Goal: Task Accomplishment & Management: Use online tool/utility

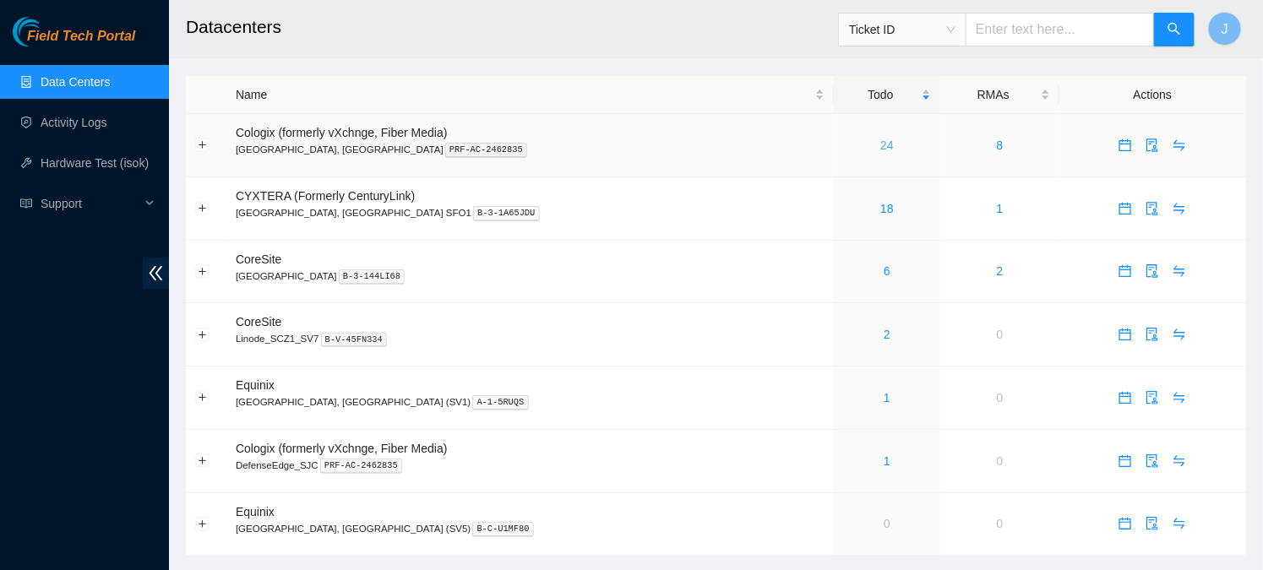
click at [880, 145] on link "24" at bounding box center [887, 146] width 14 height 14
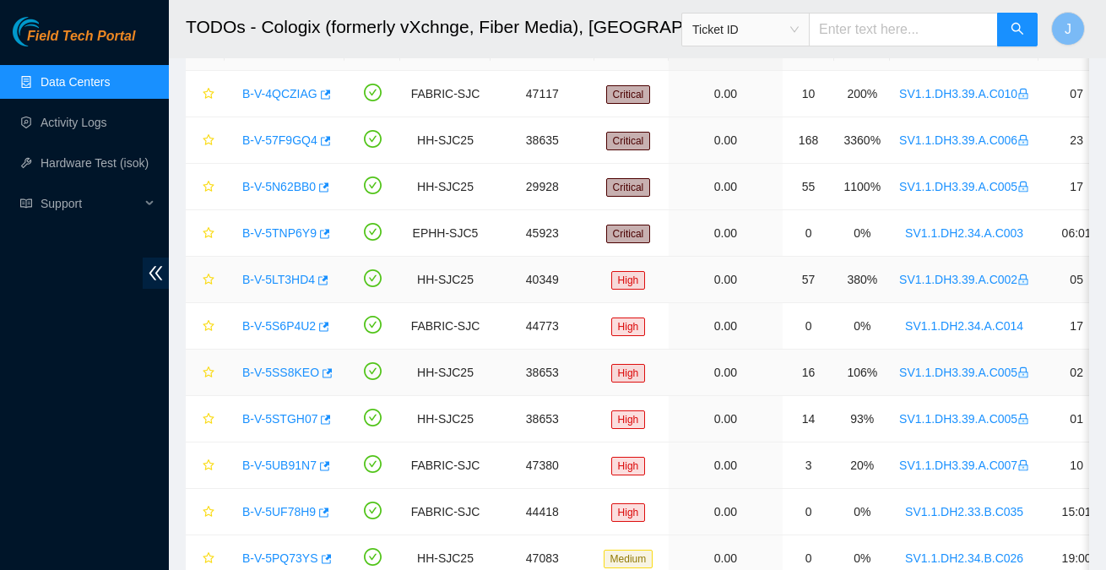
scroll to position [112, 0]
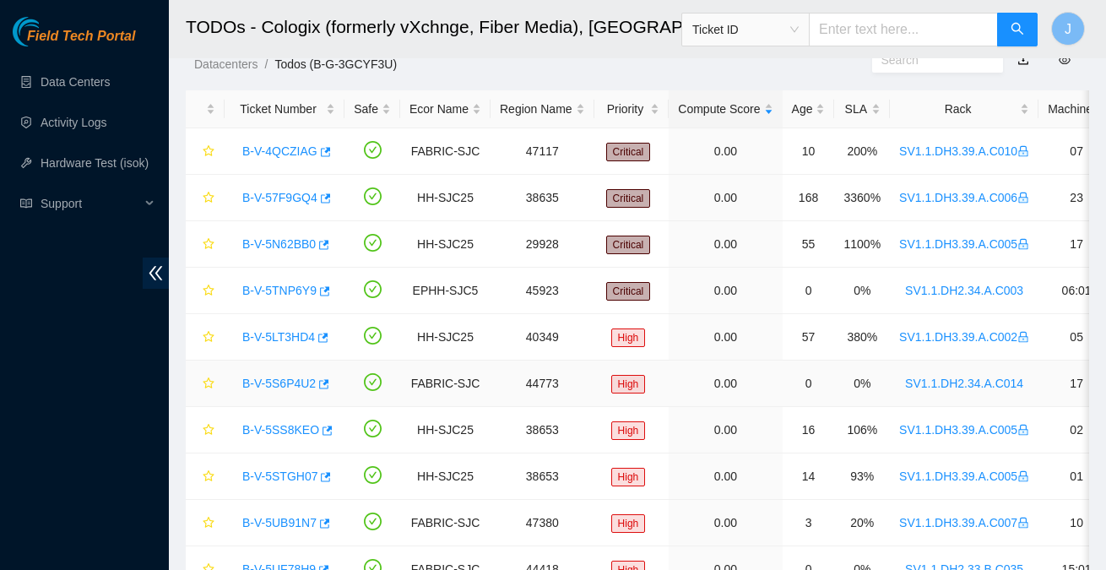
scroll to position [60, 0]
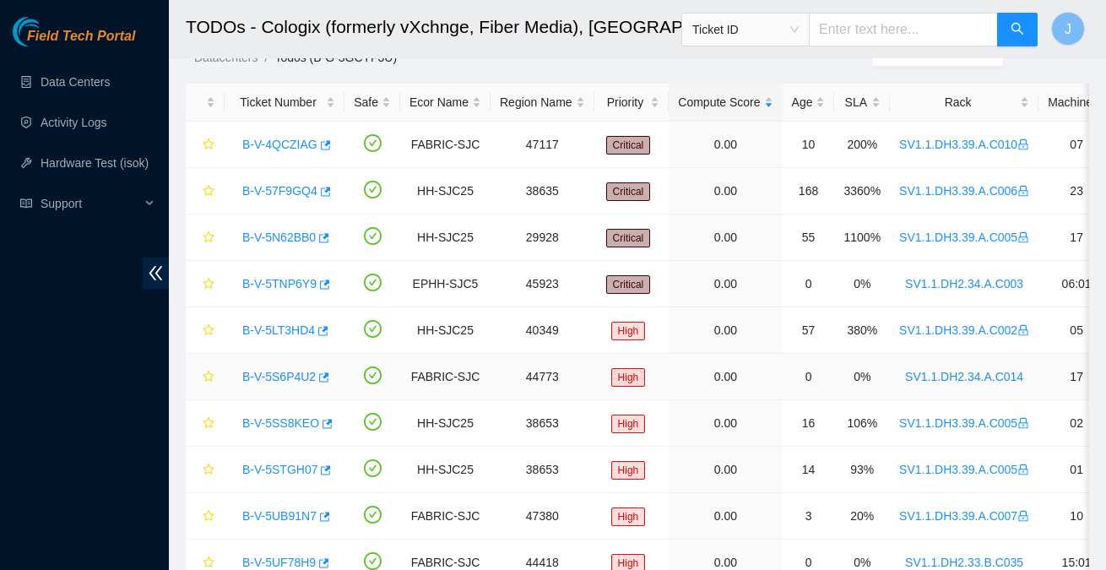
click at [281, 372] on link "B-V-5S6P4U2" at bounding box center [278, 377] width 73 height 14
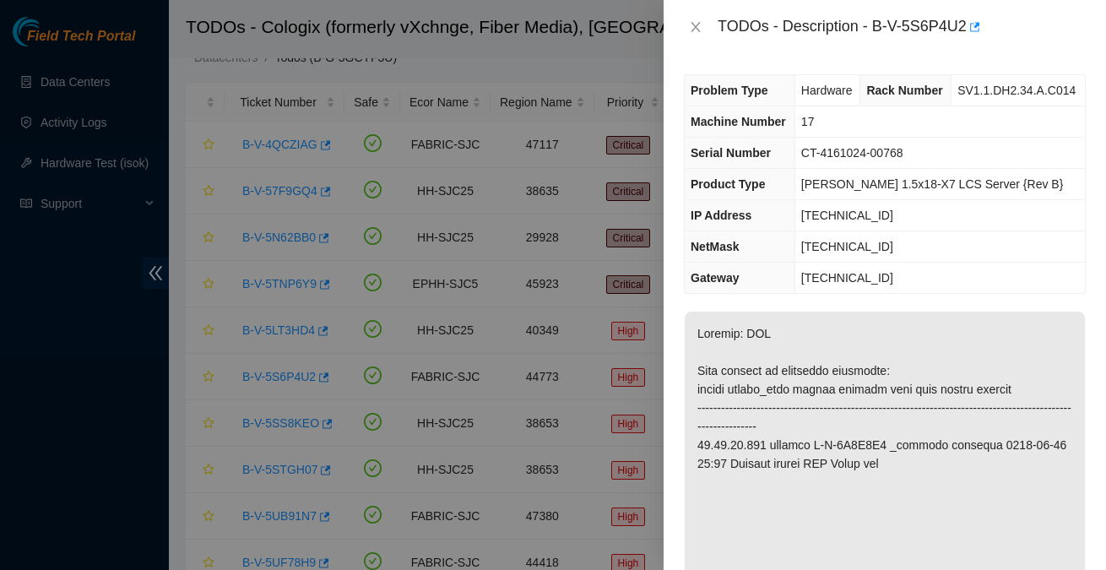
click at [881, 19] on div "TODOs - Description - B-V-5S6P4U2" at bounding box center [902, 27] width 368 height 27
click at [880, 27] on div "TODOs - Description - B-V-5S6P4U2" at bounding box center [902, 27] width 368 height 27
click at [973, 26] on div "TODOs - Description - B-V-5S6P4U2" at bounding box center [902, 27] width 368 height 27
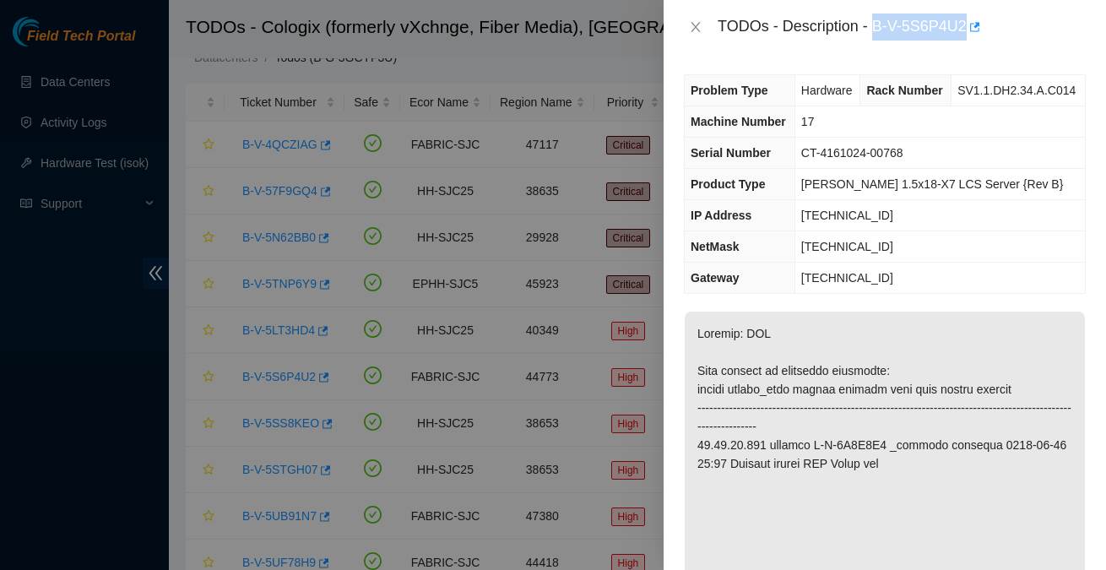
copy div "B-V-5S6P4U2"
click at [694, 26] on icon "close" at bounding box center [695, 27] width 9 height 10
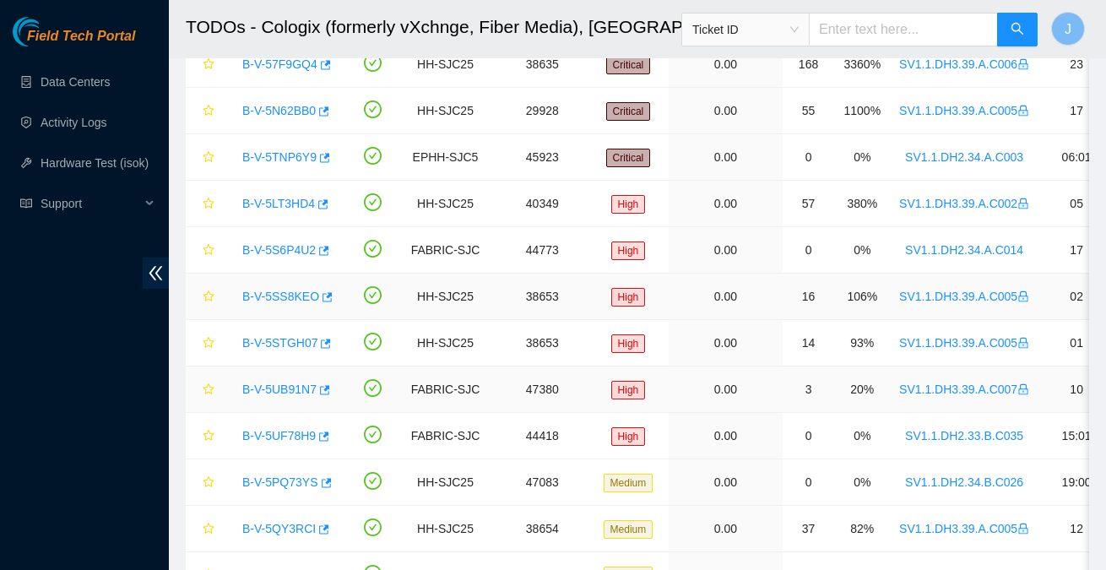
scroll to position [188, 0]
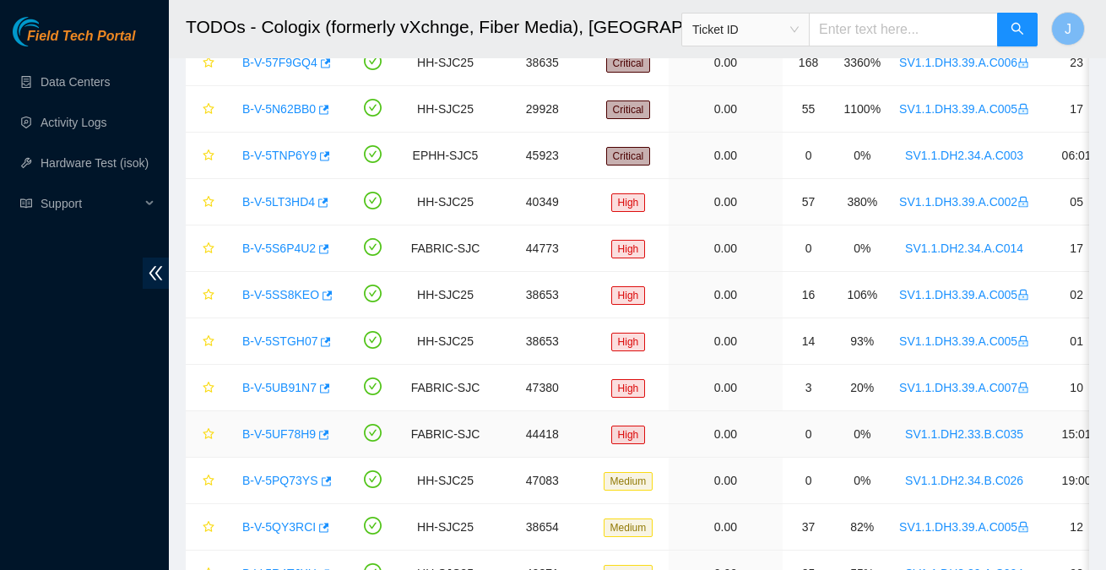
click at [261, 427] on link "B-V-5UF78H9" at bounding box center [278, 434] width 73 height 14
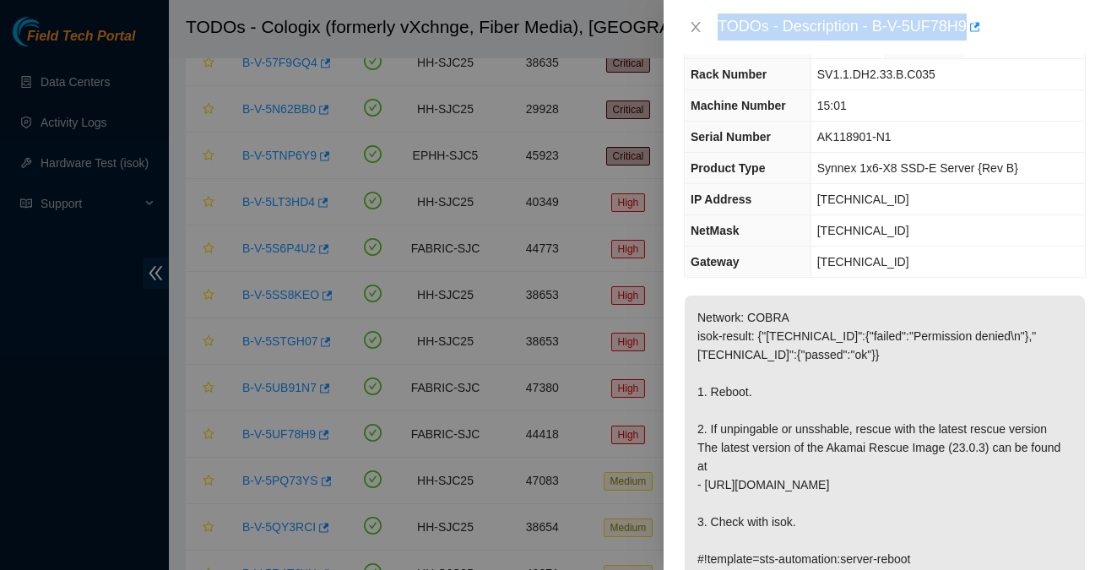
scroll to position [0, 0]
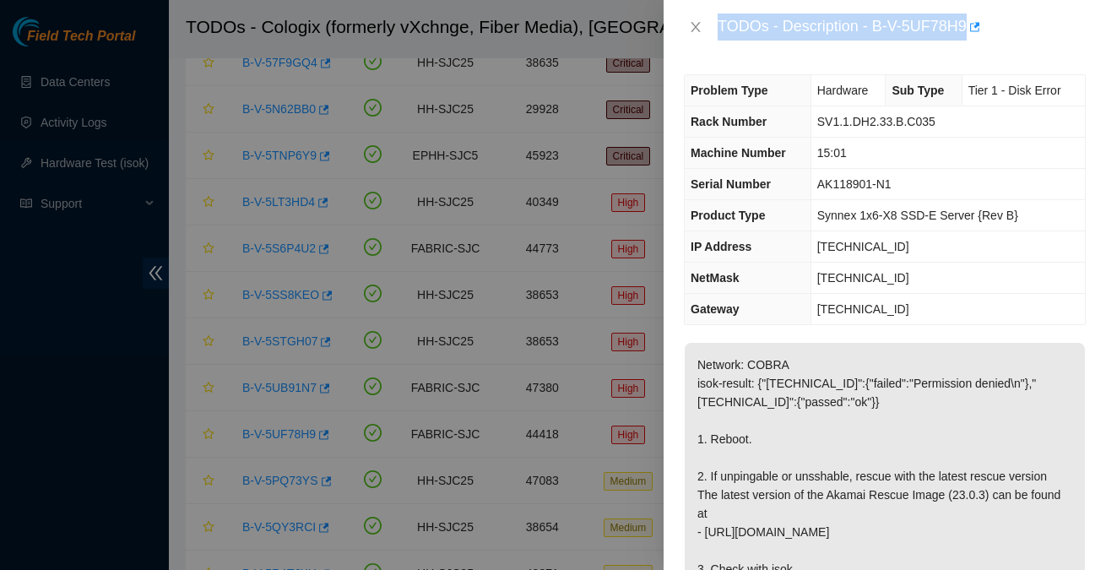
click at [884, 31] on div "TODOs - Description - B-V-5UF78H9" at bounding box center [902, 27] width 368 height 27
click at [884, 30] on div "TODOs - Description - B-V-5UF78H9" at bounding box center [902, 27] width 368 height 27
drag, startPoint x: 877, startPoint y: 28, endPoint x: 973, endPoint y: 30, distance: 96.3
click at [973, 31] on div "TODOs - Description - B-V-5UF78H9" at bounding box center [902, 27] width 368 height 27
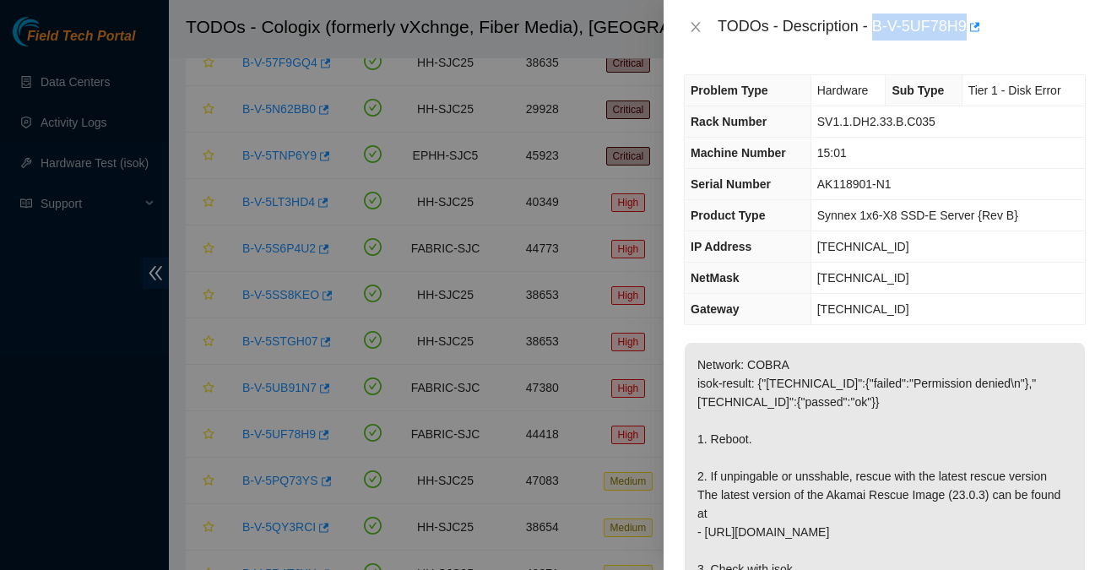
copy div "B-V-5UF78H9"
click at [694, 30] on icon "close" at bounding box center [696, 27] width 14 height 14
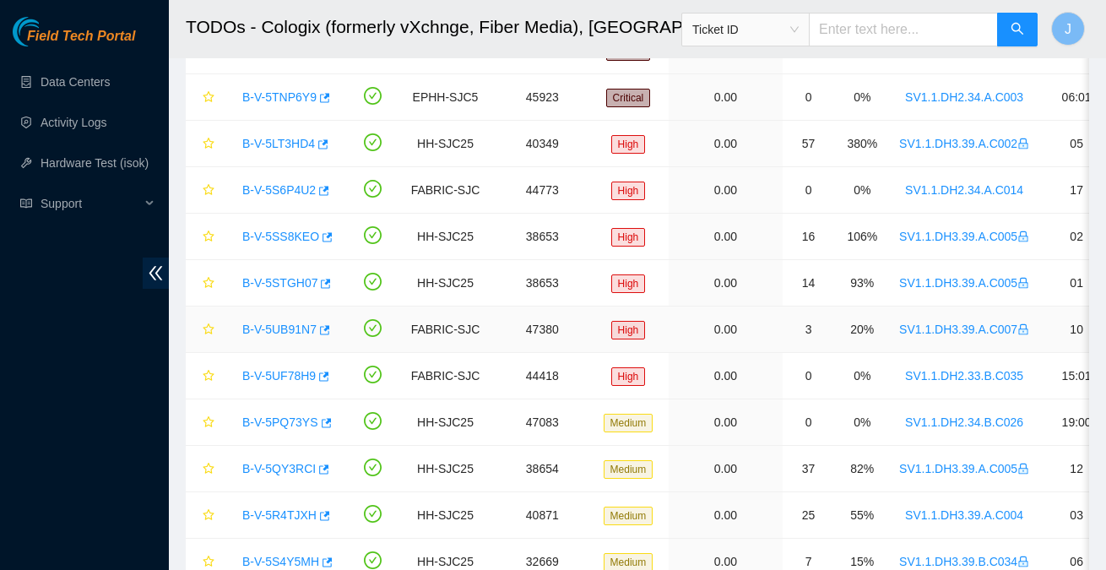
scroll to position [253, 0]
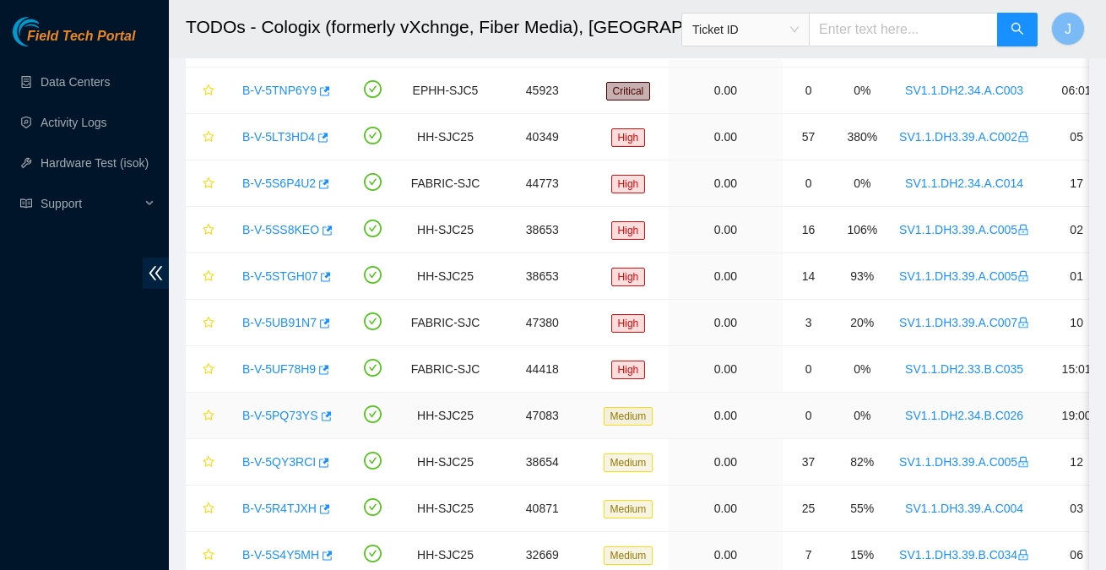
click at [277, 410] on link "B-V-5PQ73YS" at bounding box center [280, 416] width 76 height 14
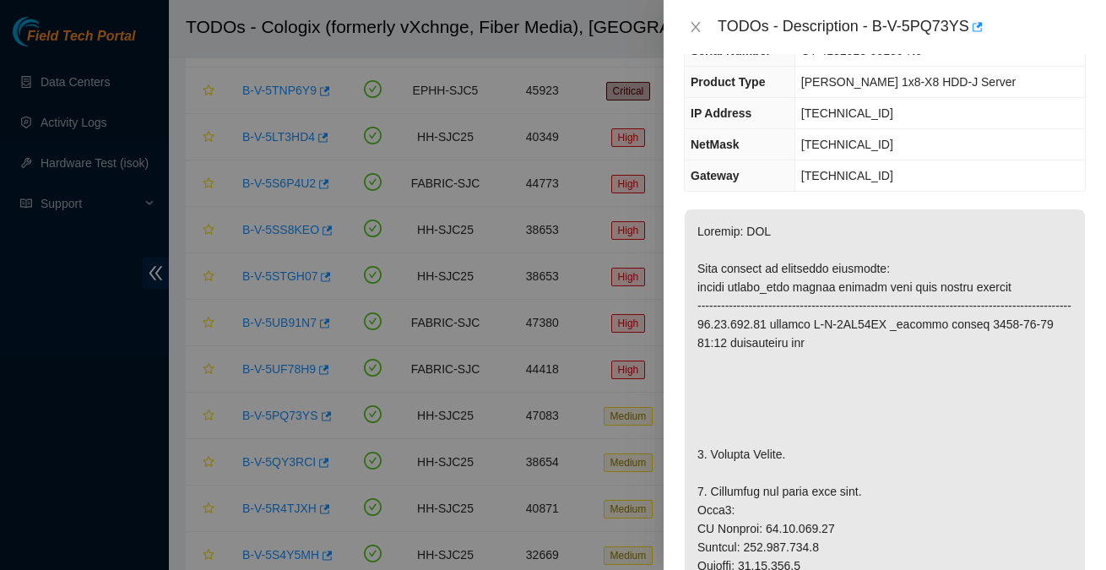
scroll to position [0, 0]
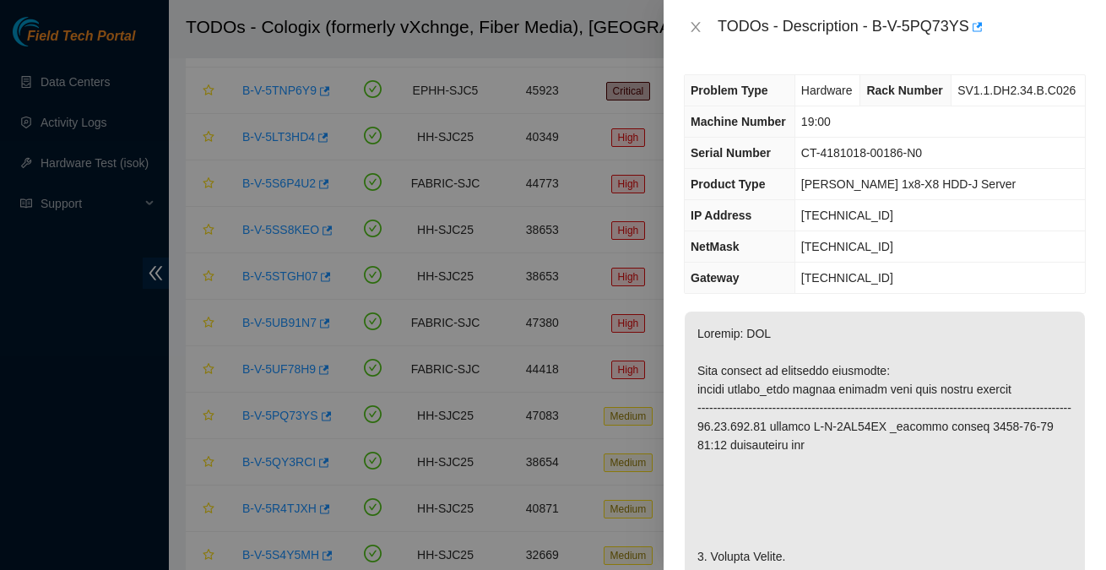
click at [882, 26] on div "TODOs - Description - B-V-5PQ73YS" at bounding box center [902, 27] width 368 height 27
click at [880, 25] on div "TODOs - Description - B-V-5PQ73YS" at bounding box center [902, 27] width 368 height 27
click at [970, 25] on div "TODOs - Description - B-V-5PQ73YS" at bounding box center [902, 27] width 368 height 27
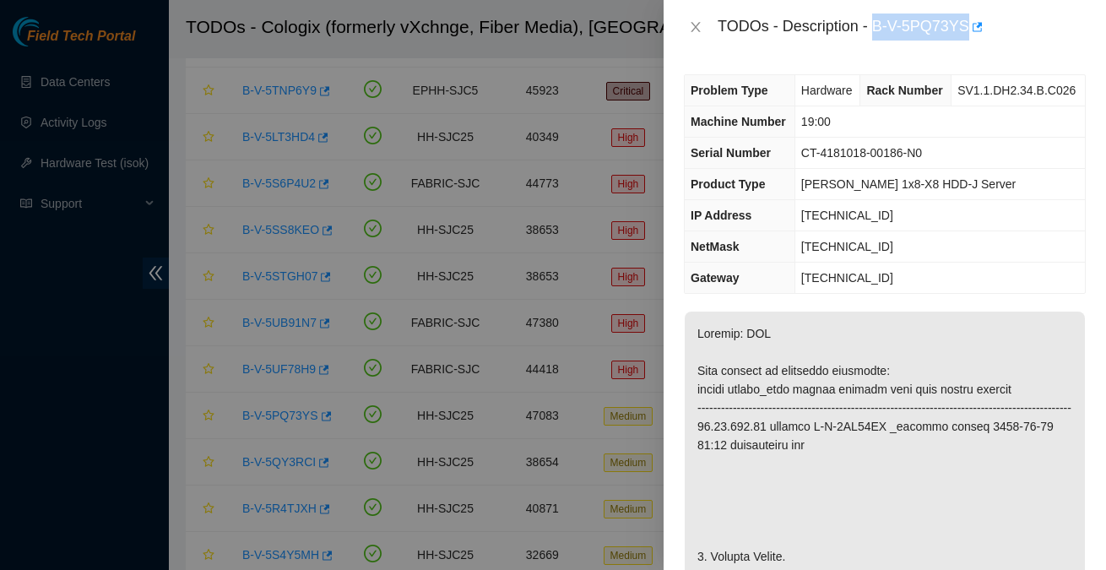
copy div "B-V-5PQ73YS"
click at [699, 30] on icon "close" at bounding box center [696, 27] width 14 height 14
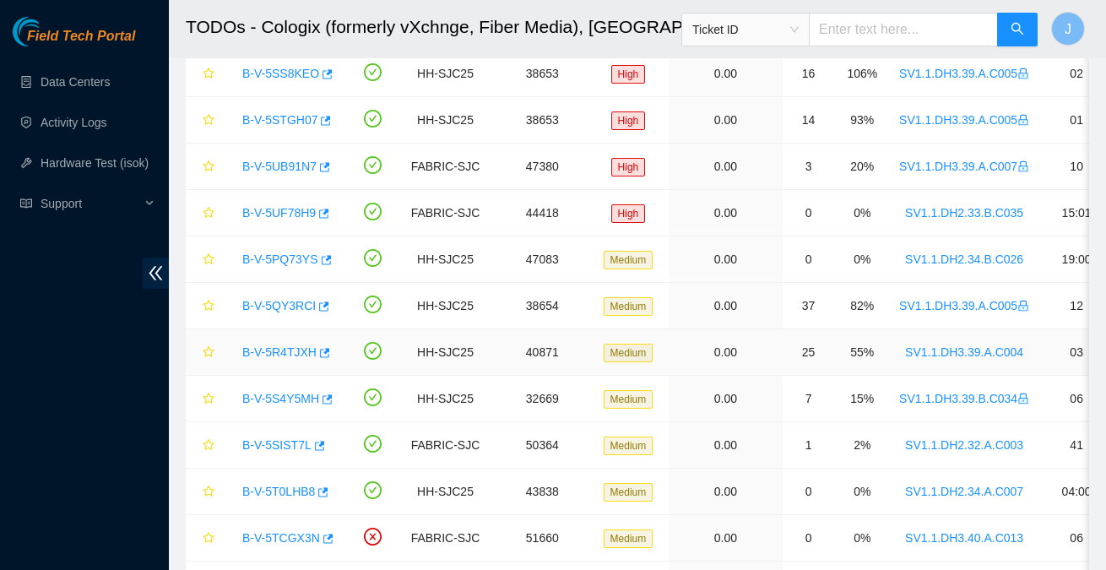
scroll to position [408, 0]
click at [271, 445] on link "B-V-5SIST7L" at bounding box center [276, 447] width 69 height 14
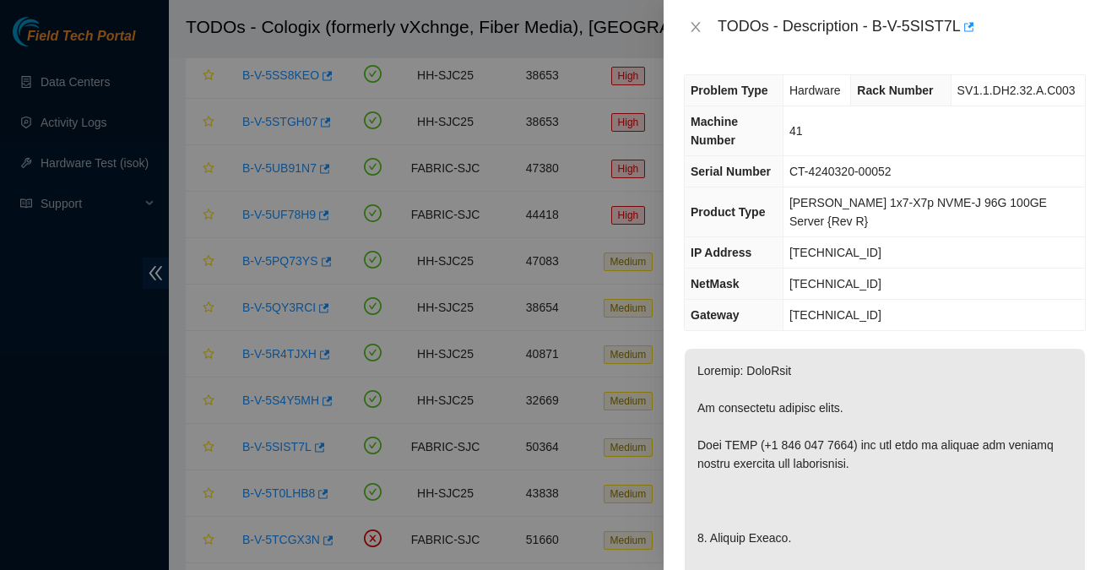
click at [876, 26] on div "TODOs - Description - B-V-5SIST7L" at bounding box center [902, 27] width 368 height 27
click at [961, 24] on div "TODOs - Description - B-V-5SIST7L" at bounding box center [902, 27] width 368 height 27
copy div "B-V-5SIST7L"
click at [697, 28] on icon "close" at bounding box center [695, 27] width 9 height 10
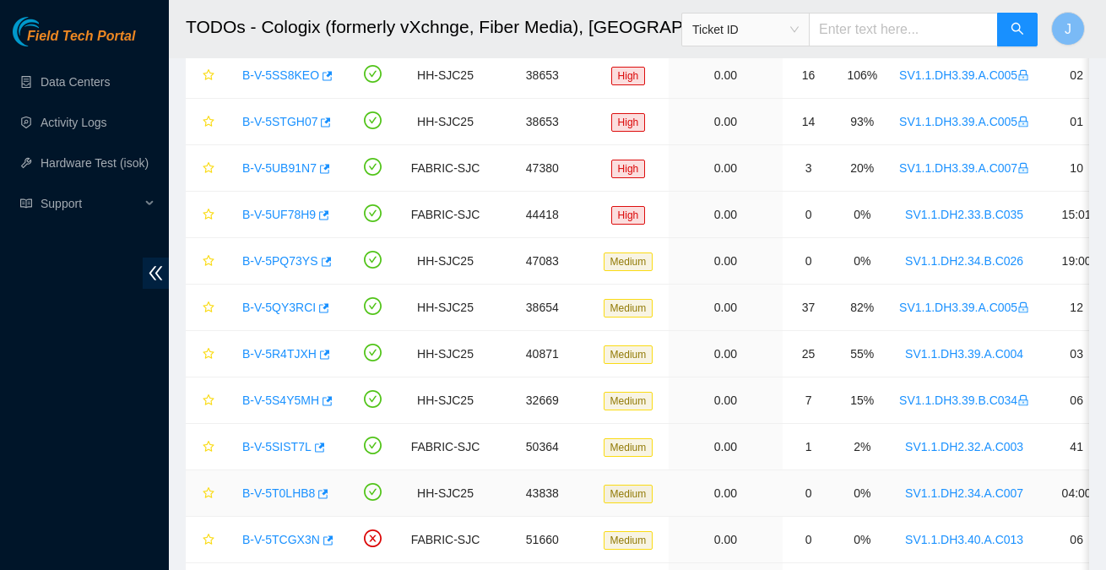
click at [269, 492] on link "B-V-5T0LHB8" at bounding box center [278, 494] width 73 height 14
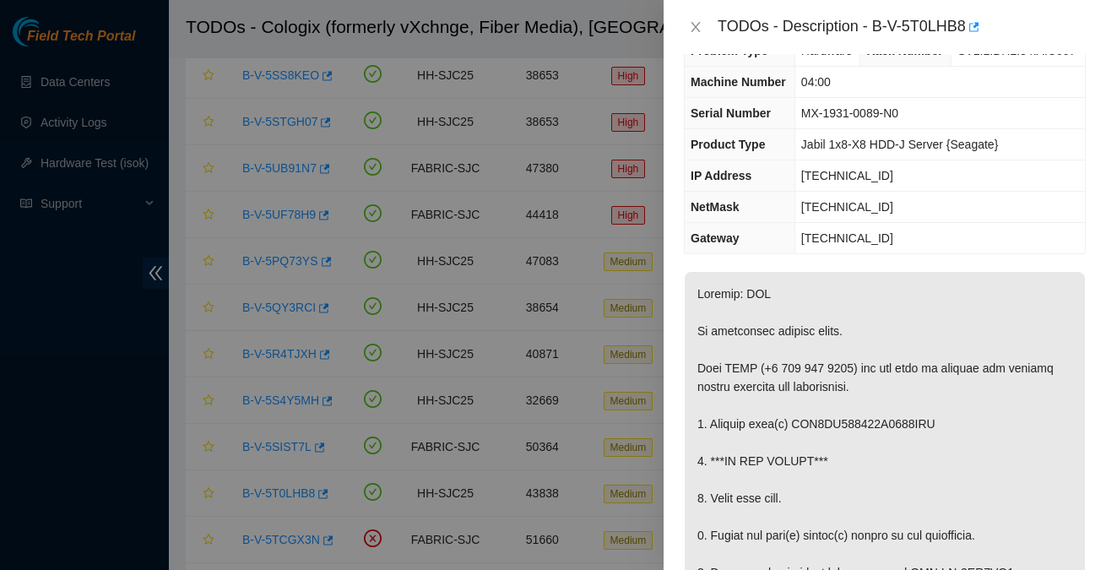
scroll to position [0, 0]
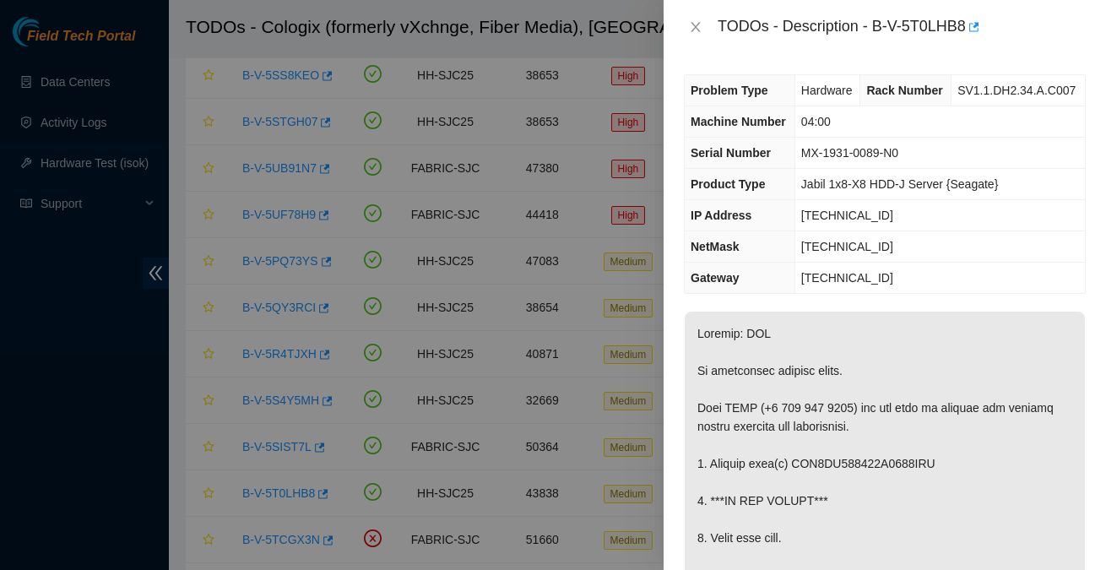
click at [882, 28] on div "TODOs - Description - B-V-5T0LHB8" at bounding box center [902, 27] width 368 height 27
click at [876, 28] on div "TODOs - Description - B-V-5T0LHB8" at bounding box center [902, 27] width 368 height 27
click at [970, 29] on div "TODOs - Description - B-V-5T0LHB8" at bounding box center [902, 27] width 368 height 27
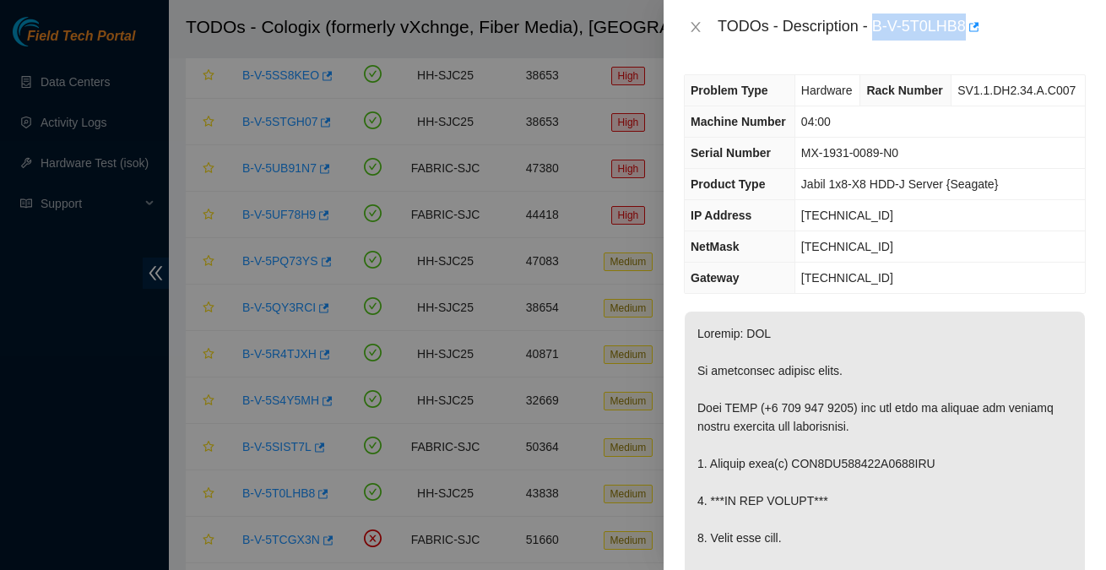
copy div "B-V-5T0LHB8"
click at [964, 263] on td "255.255.255.0" at bounding box center [940, 246] width 291 height 31
click at [693, 27] on icon "close" at bounding box center [696, 27] width 14 height 14
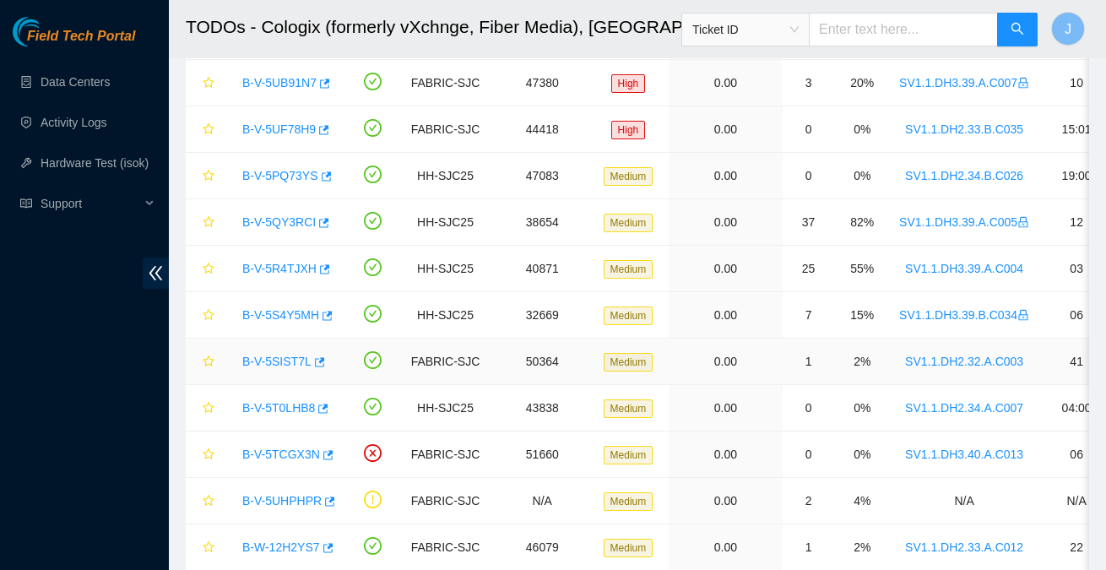
scroll to position [495, 0]
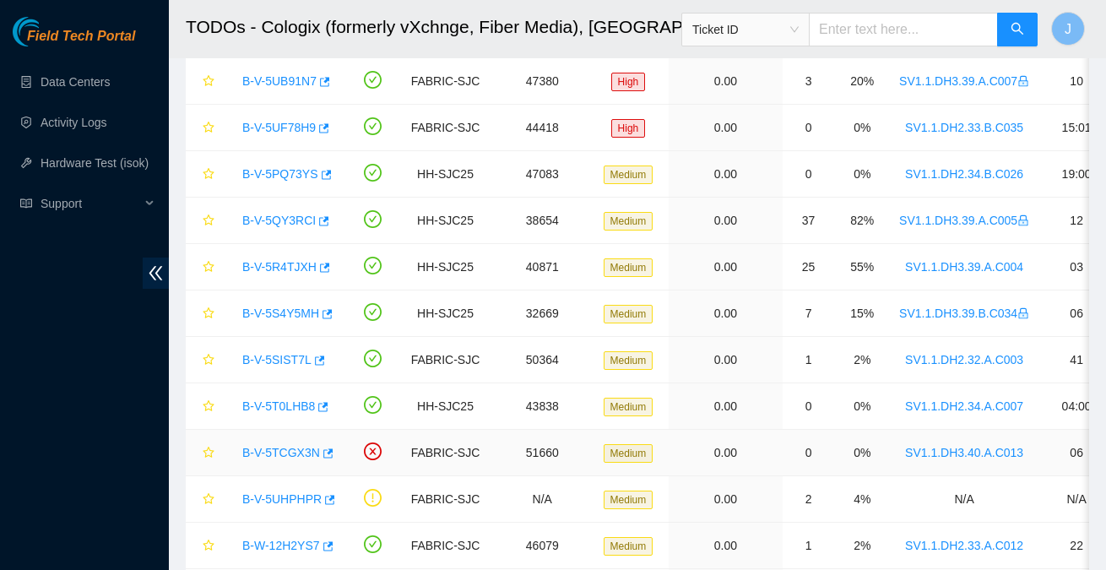
click at [285, 446] on link "B-V-5TCGX3N" at bounding box center [281, 453] width 78 height 14
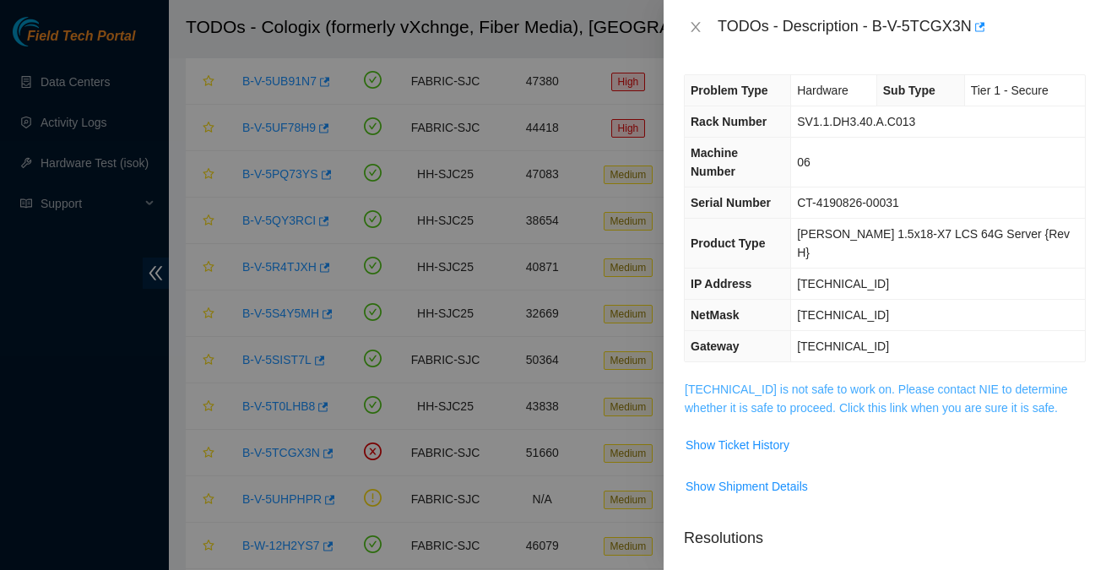
click at [731, 383] on link "23.11.212.137 is not safe to work on. Please contact NIE to determine whether i…" at bounding box center [876, 399] width 383 height 32
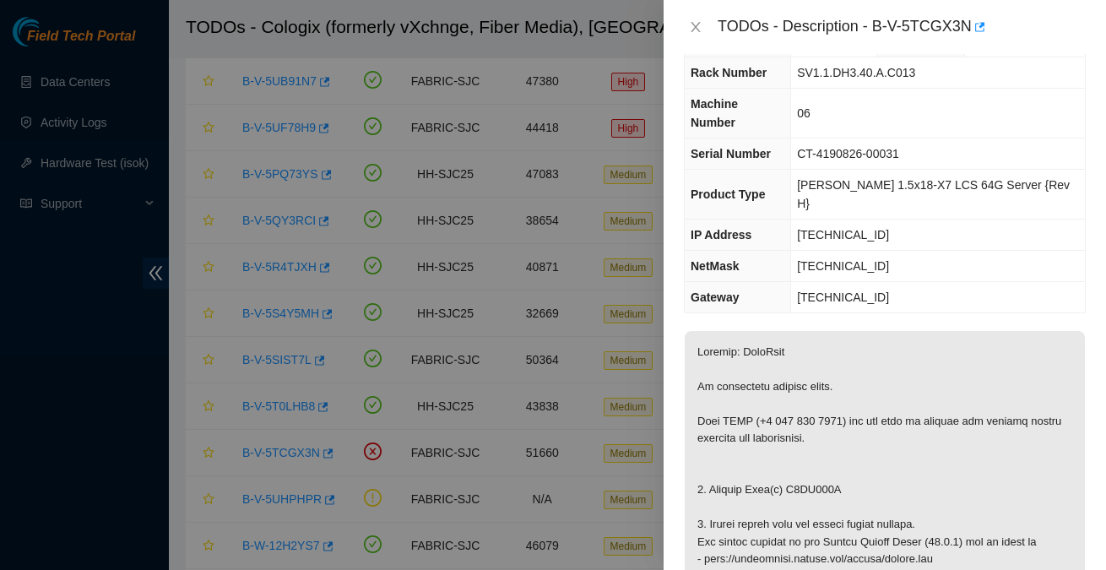
scroll to position [0, 0]
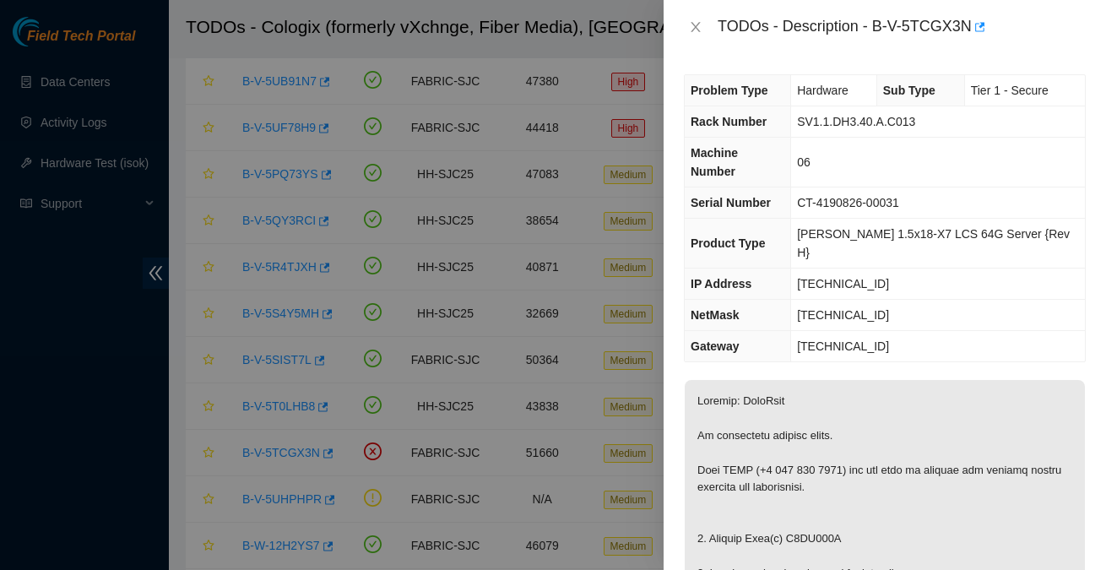
click at [878, 28] on div "TODOs - Description - B-V-5TCGX3N" at bounding box center [902, 27] width 368 height 27
click at [973, 28] on div "TODOs - Description - B-V-5TCGX3N" at bounding box center [902, 27] width 368 height 27
copy div "B-V-5TCGX3N"
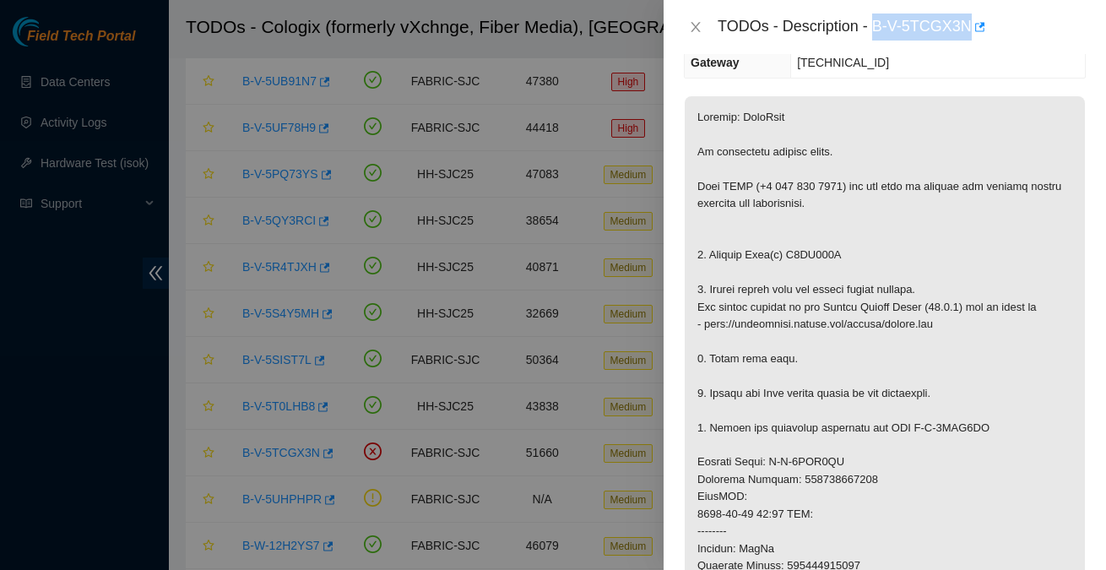
scroll to position [287, 0]
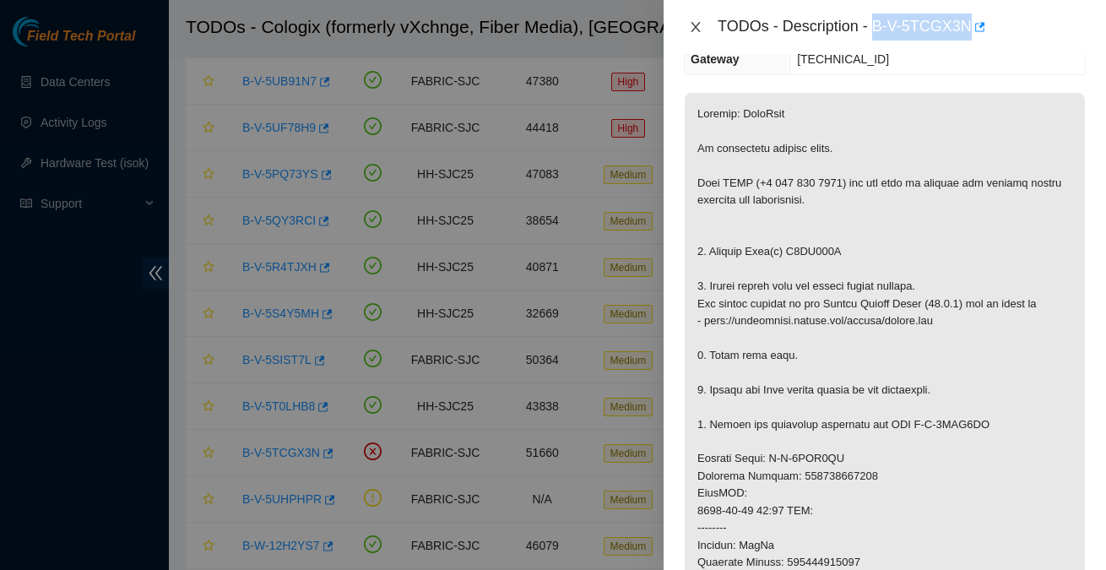
click at [695, 24] on icon "close" at bounding box center [696, 27] width 14 height 14
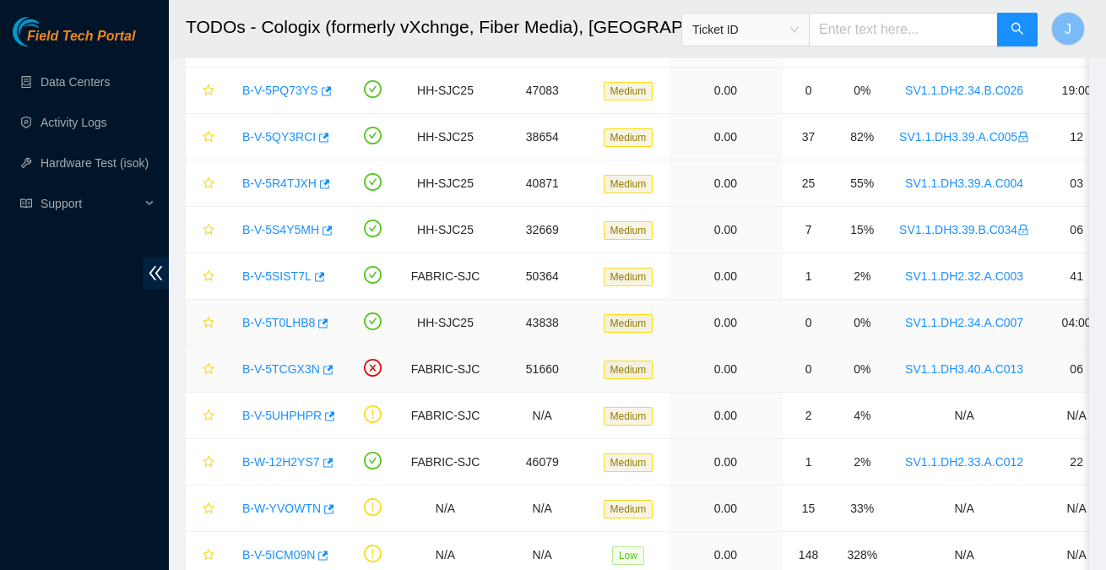
scroll to position [615, 0]
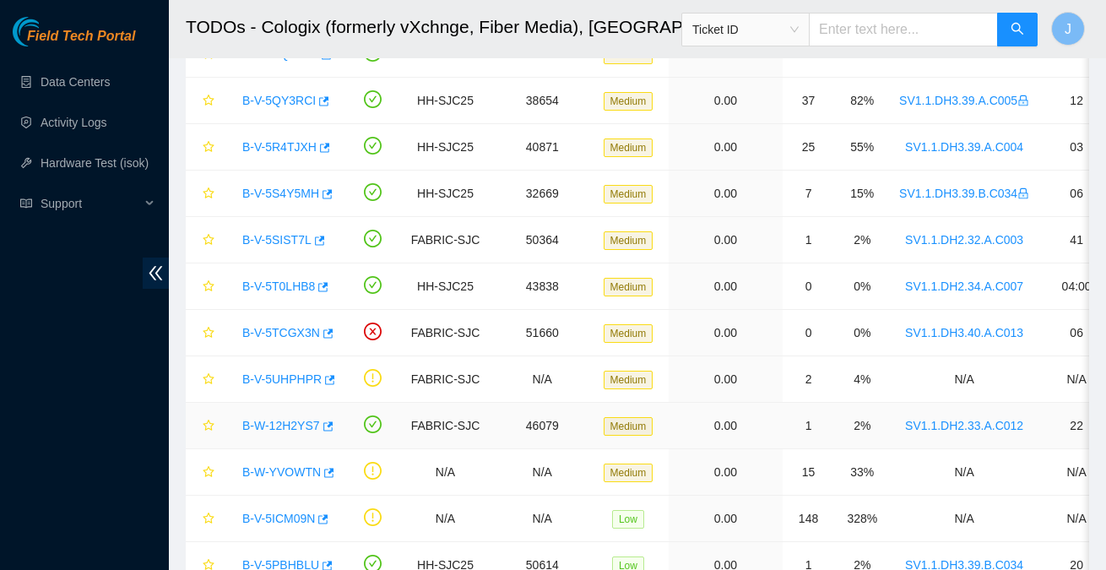
click at [290, 419] on link "B-W-12H2YS7" at bounding box center [281, 426] width 78 height 14
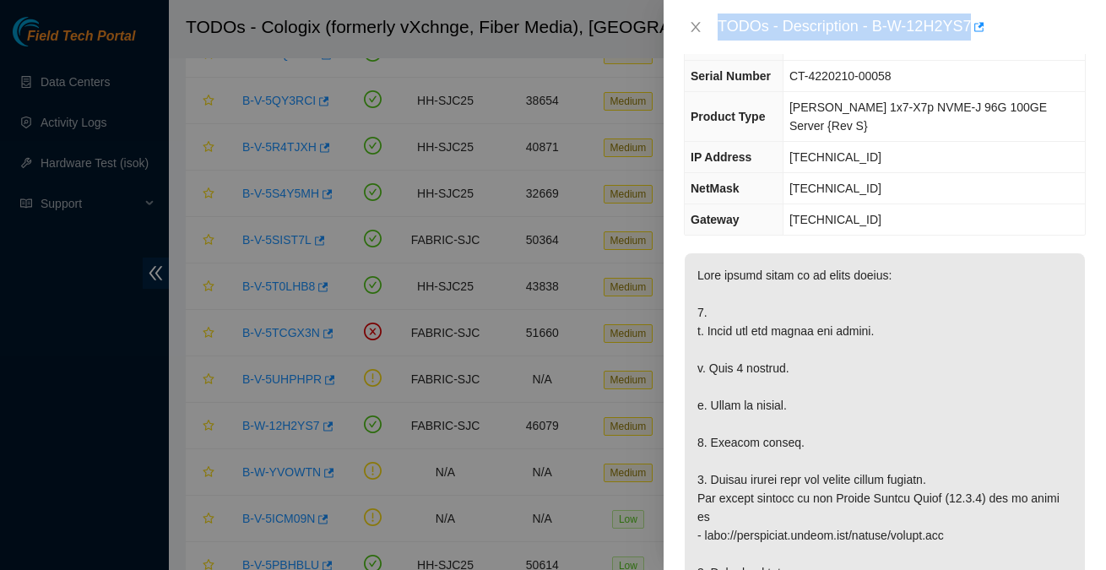
scroll to position [0, 0]
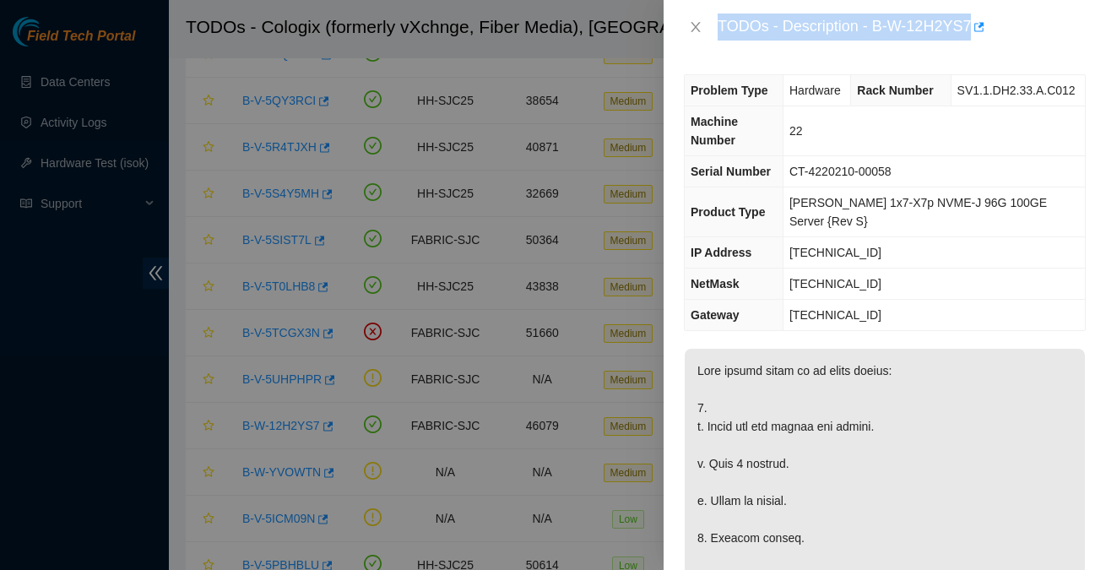
click at [848, 63] on div "Problem Type Hardware Rack Number SV1.1.DH2.33.A.C012 Machine Number 22 Serial …" at bounding box center [885, 312] width 443 height 516
click at [878, 24] on div "TODOs - Description - B-W-12H2YS7" at bounding box center [902, 27] width 368 height 27
click at [976, 22] on div "TODOs - Description - B-W-12H2YS7" at bounding box center [902, 27] width 368 height 27
copy div "B-W-12H2YS7"
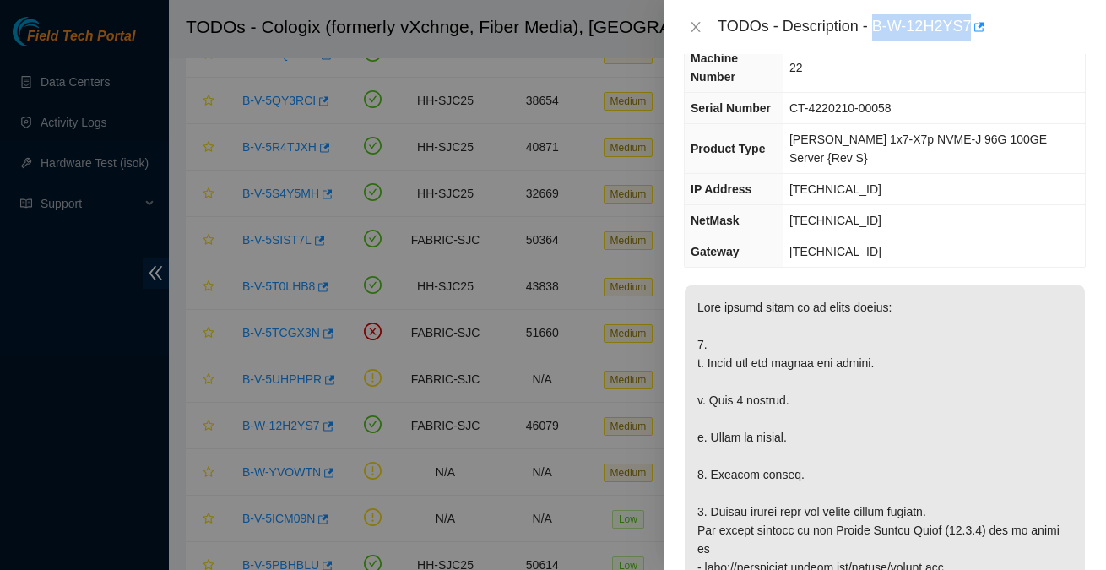
scroll to position [68, 0]
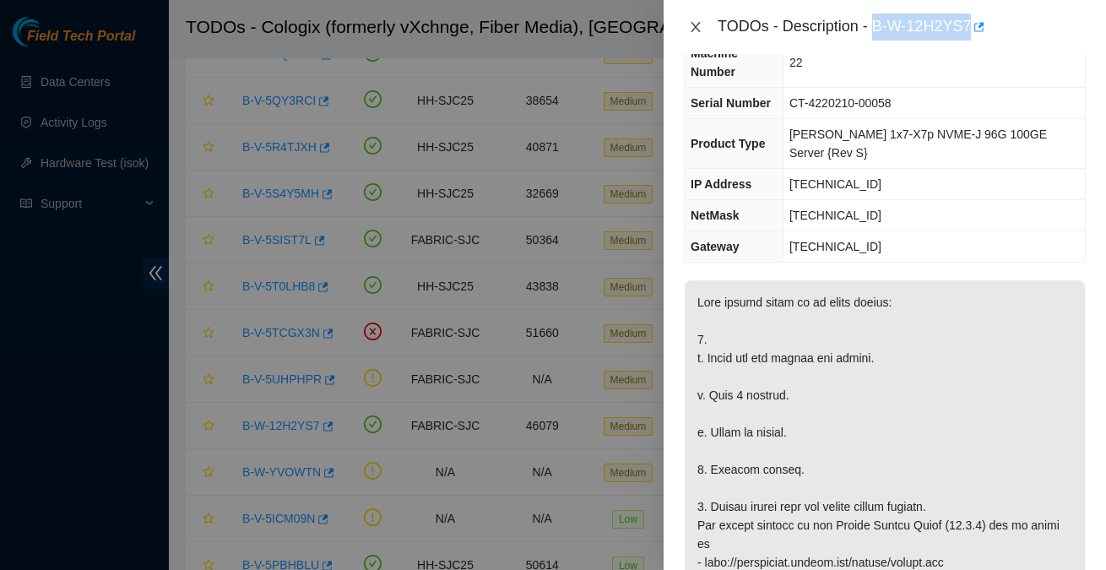
click at [697, 27] on icon "close" at bounding box center [695, 27] width 9 height 10
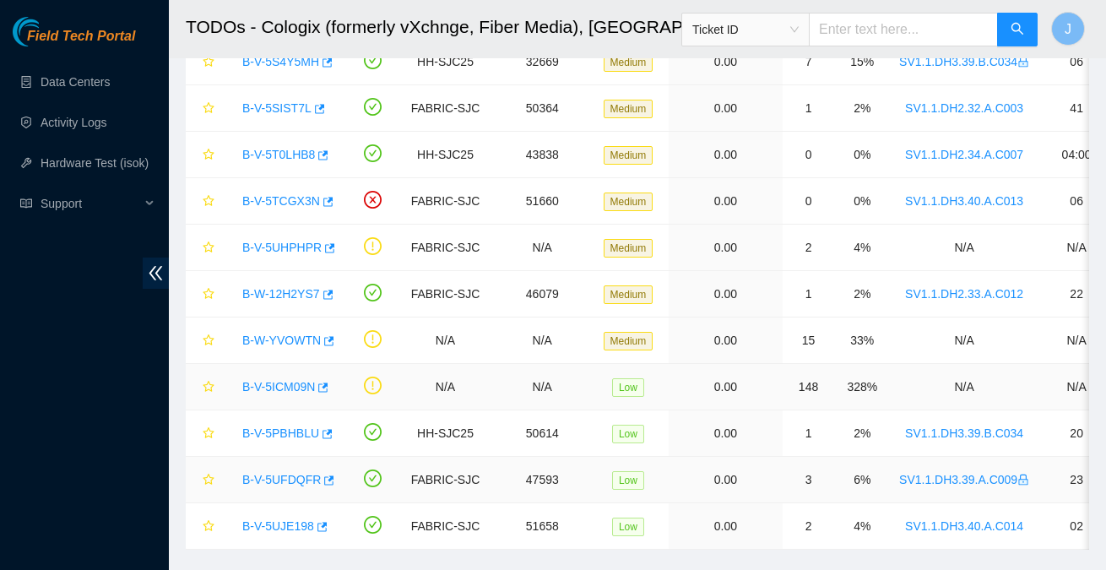
scroll to position [748, 0]
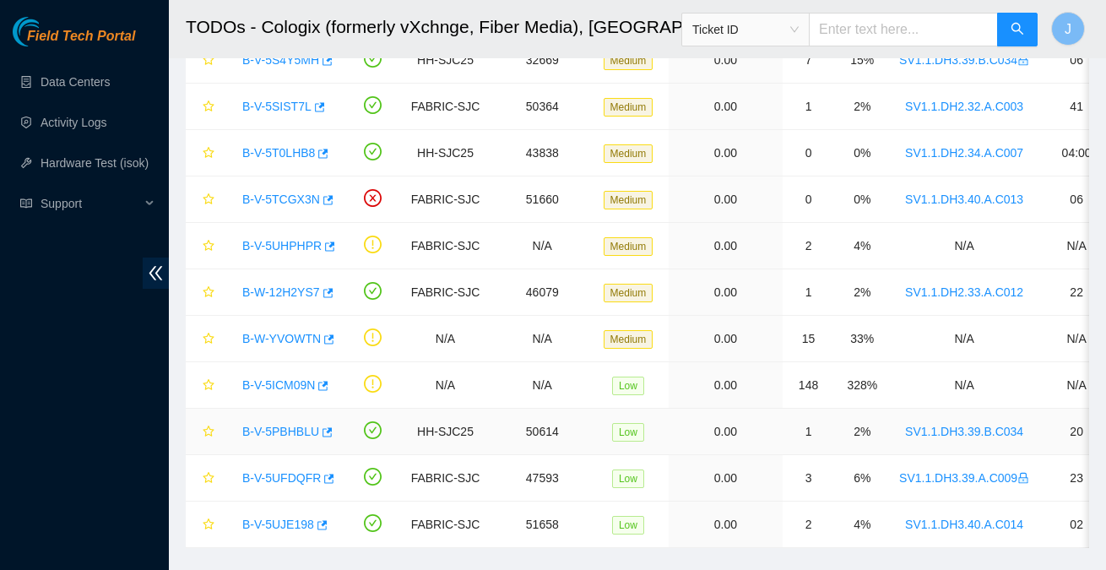
click at [283, 425] on link "B-V-5PBHBLU" at bounding box center [280, 432] width 77 height 14
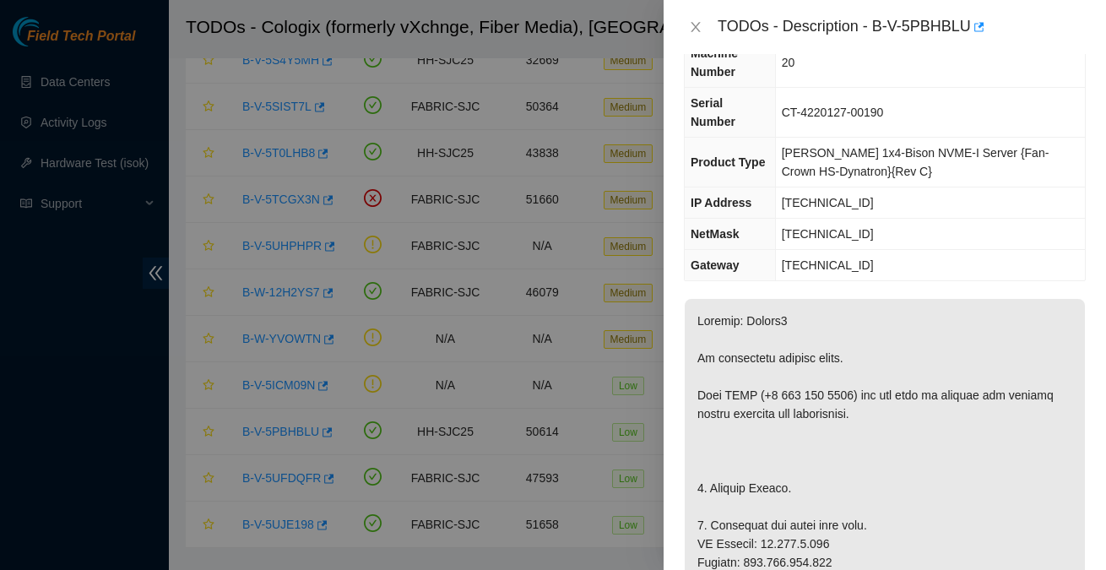
click at [880, 75] on td "20" at bounding box center [930, 63] width 310 height 50
click at [880, 29] on div "TODOs - Description - B-V-5PBHBLU" at bounding box center [902, 27] width 368 height 27
click at [974, 26] on div "TODOs - Description - B-V-5PBHBLU" at bounding box center [902, 27] width 368 height 27
copy div "B-V-5PBHBLU"
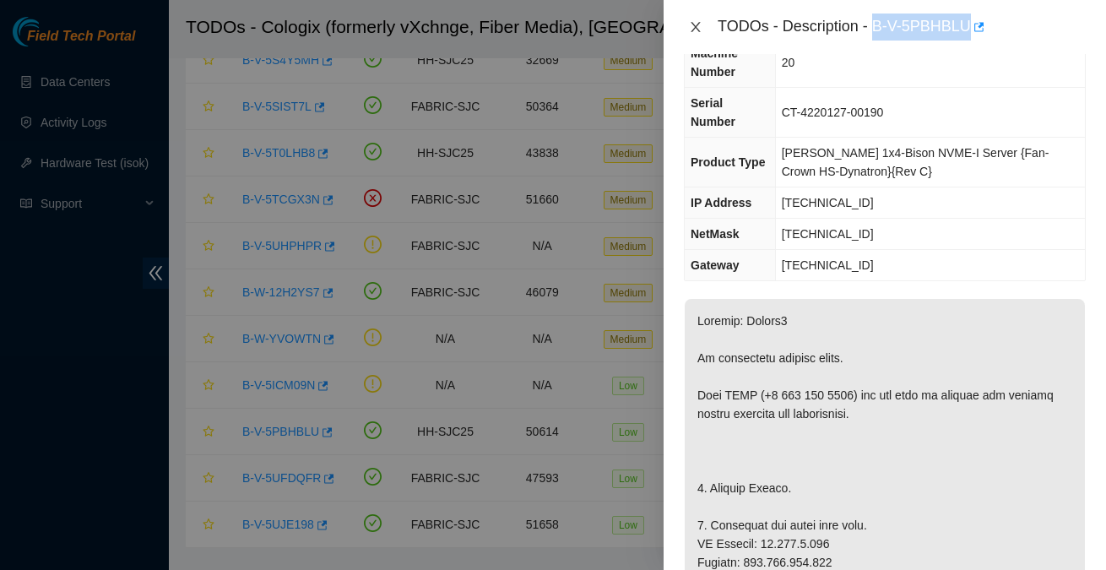
click at [693, 27] on icon "close" at bounding box center [696, 27] width 14 height 14
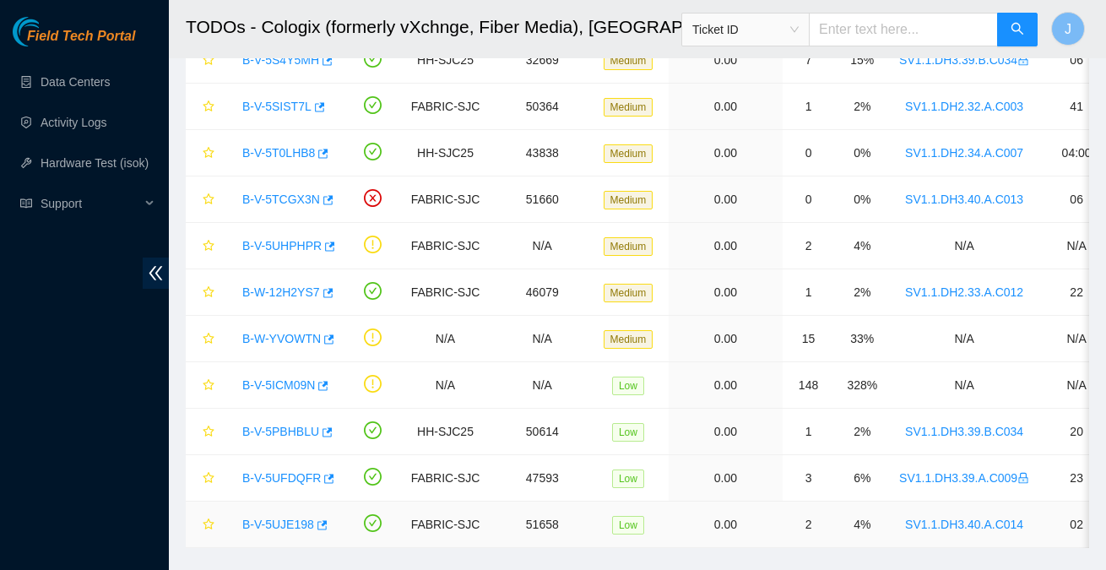
click at [287, 518] on link "B-V-5UJE198" at bounding box center [278, 525] width 72 height 14
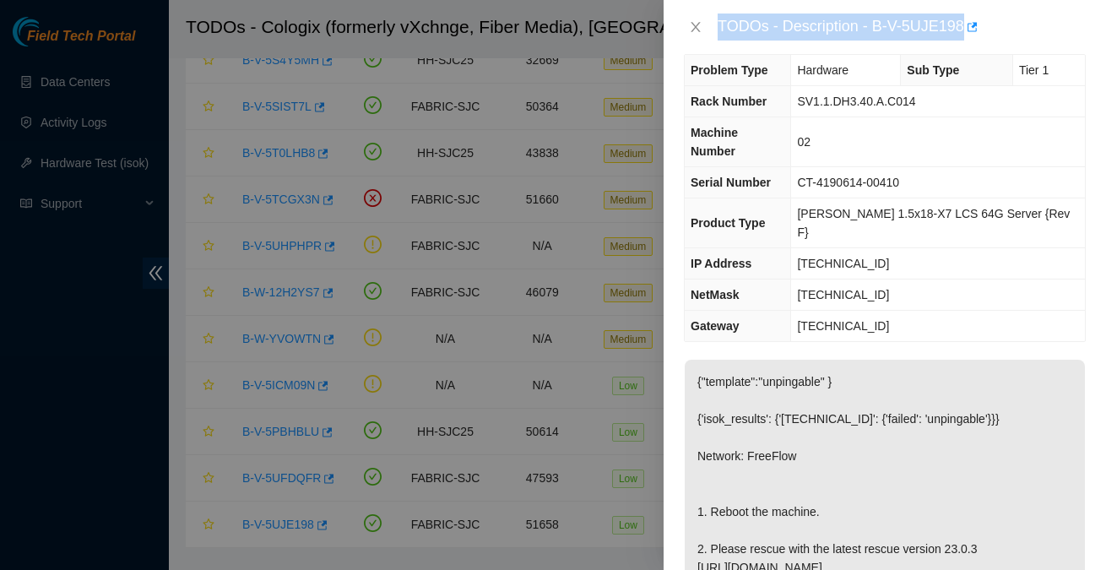
scroll to position [0, 0]
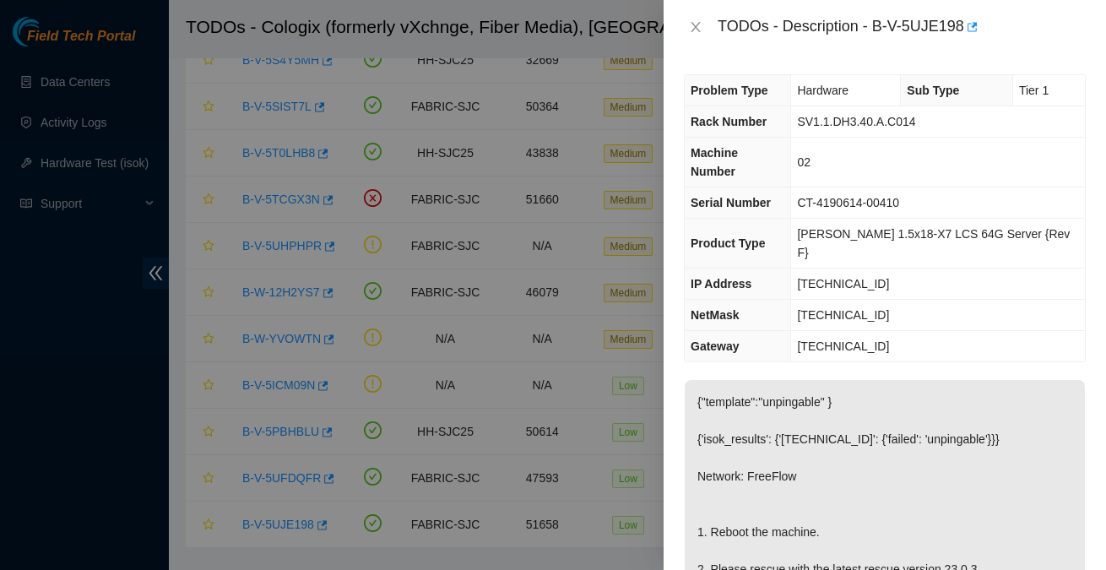
click at [887, 34] on div "TODOs - Description - B-V-5UJE198" at bounding box center [902, 27] width 368 height 27
click at [883, 30] on div "TODOs - Description - B-V-5UJE198" at bounding box center [902, 27] width 368 height 27
click at [878, 26] on div "TODOs - Description - B-V-5UJE198" at bounding box center [902, 27] width 368 height 27
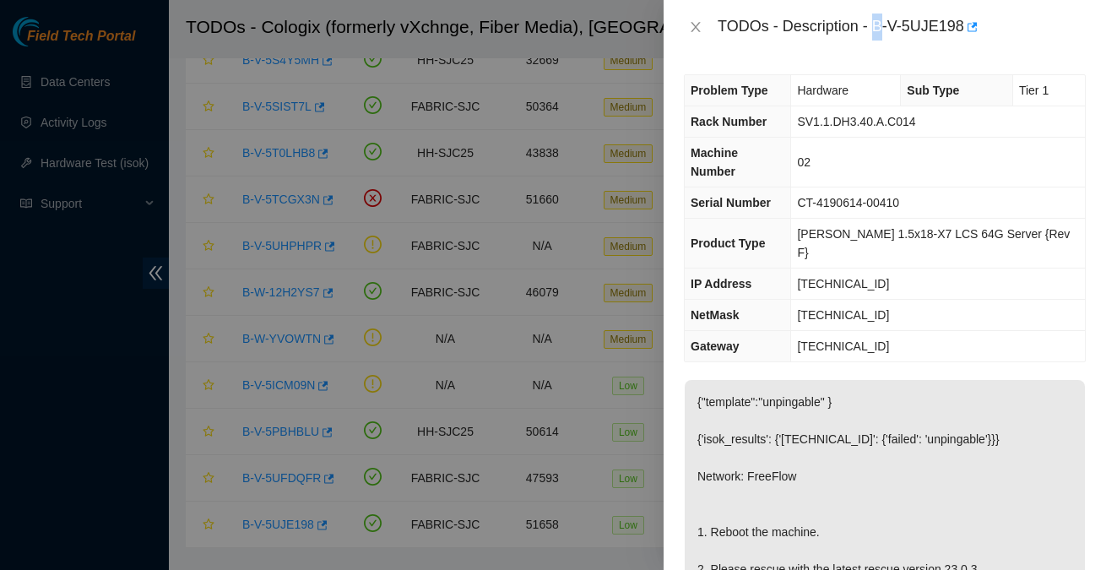
click at [878, 26] on div "TODOs - Description - B-V-5UJE198" at bounding box center [902, 27] width 368 height 27
click at [968, 26] on div "TODOs - Description - B-V-5UJE198" at bounding box center [902, 27] width 368 height 27
copy div "B-V-5UJE198"
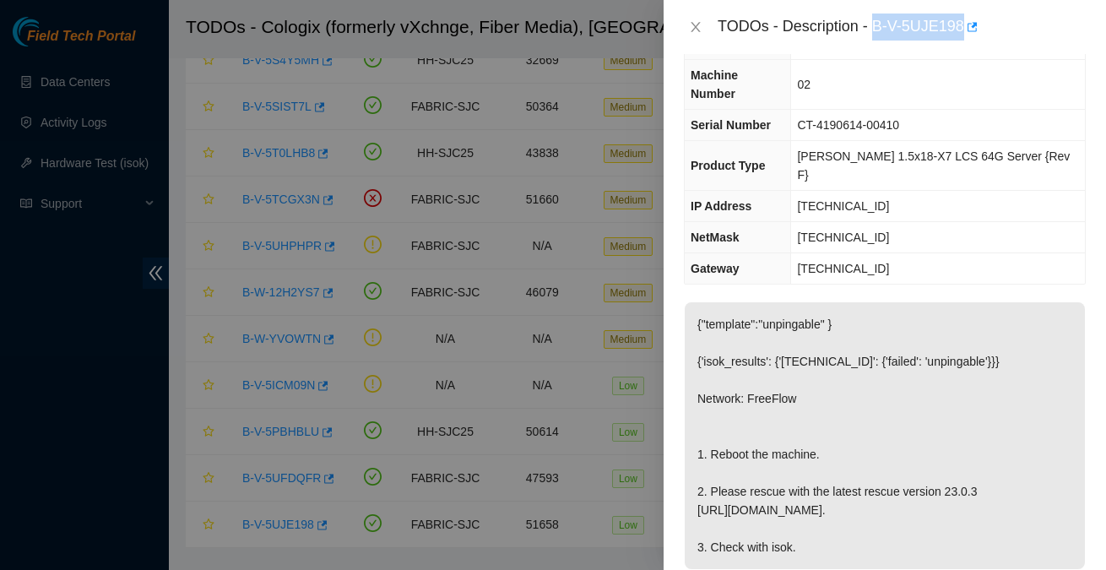
scroll to position [82, 0]
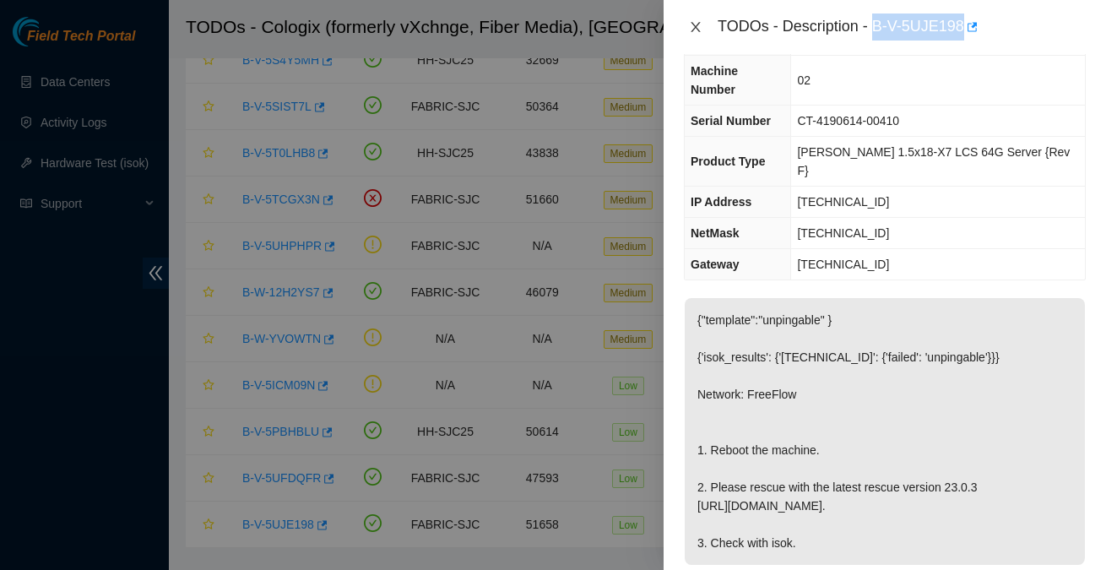
click at [699, 26] on icon "close" at bounding box center [696, 27] width 14 height 14
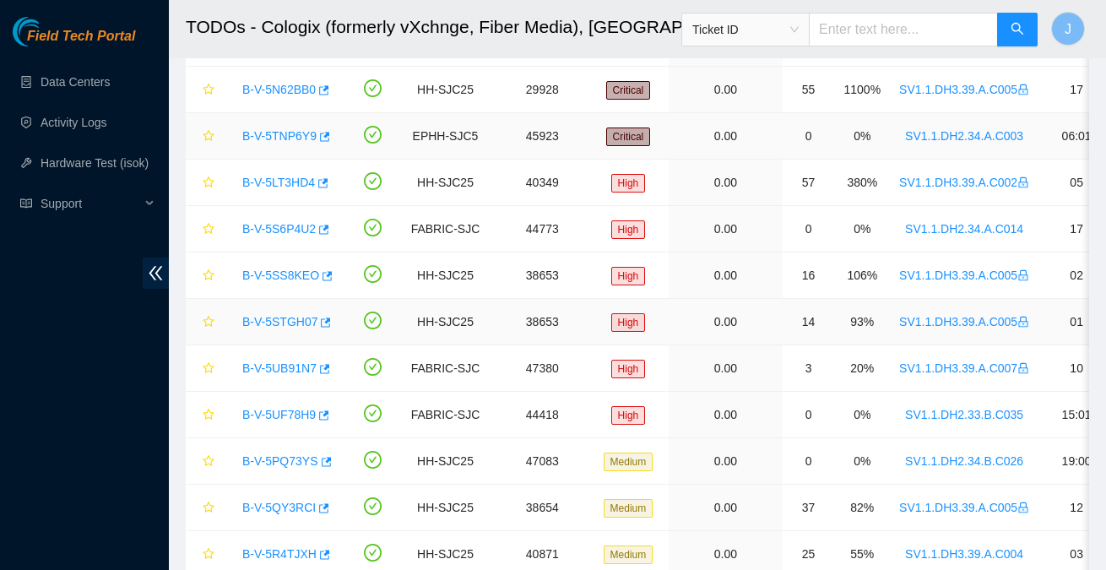
scroll to position [209, 0]
click at [281, 458] on link "B-V-5PQ73YS" at bounding box center [280, 461] width 76 height 14
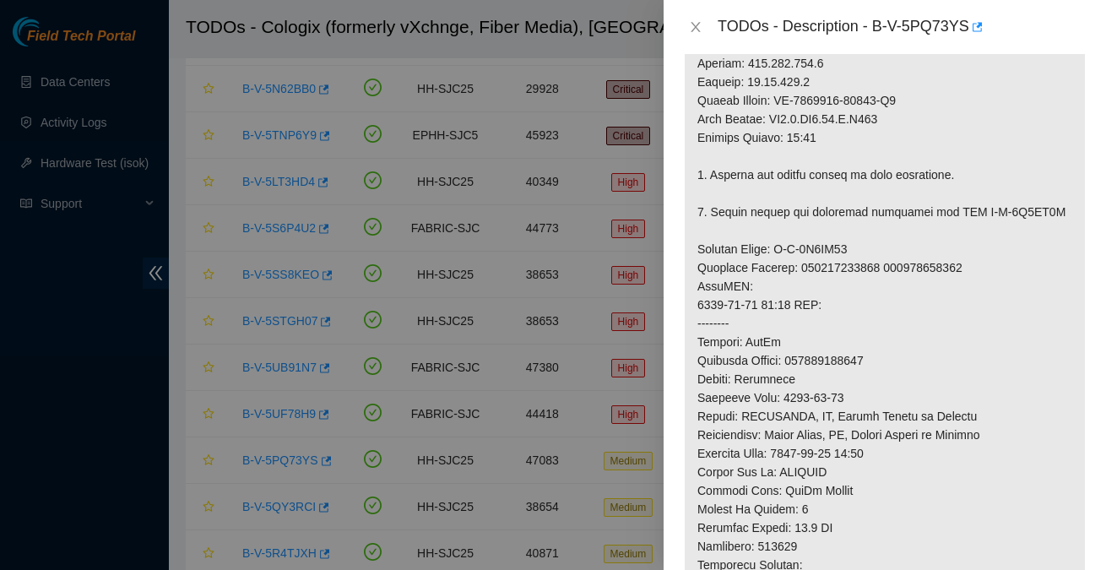
scroll to position [737, 0]
click at [837, 415] on p at bounding box center [885, 173] width 400 height 1196
copy p "414739614433"
click at [698, 26] on icon "close" at bounding box center [696, 27] width 14 height 14
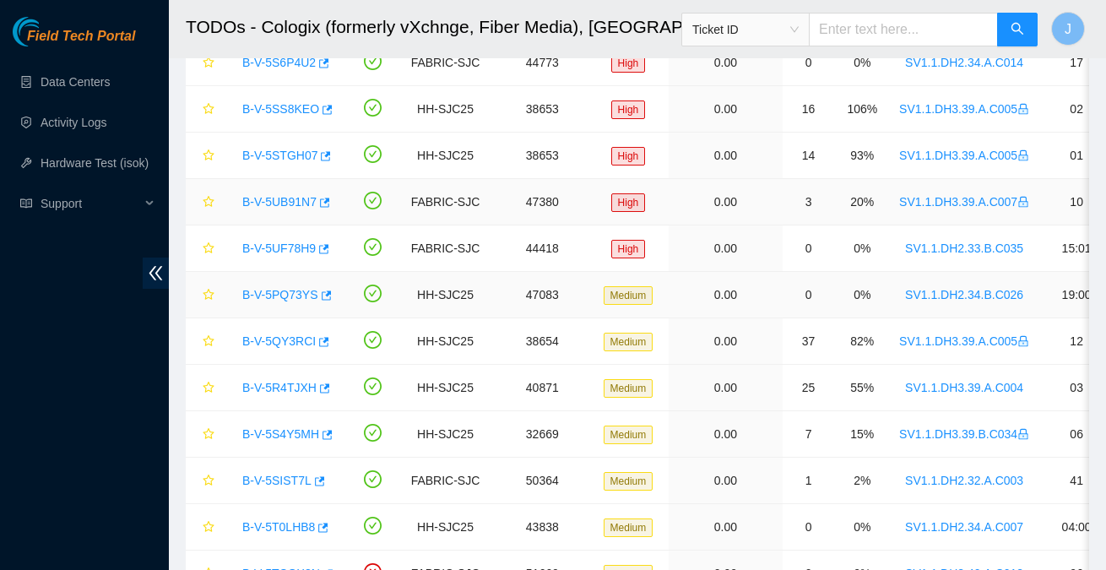
scroll to position [394, 0]
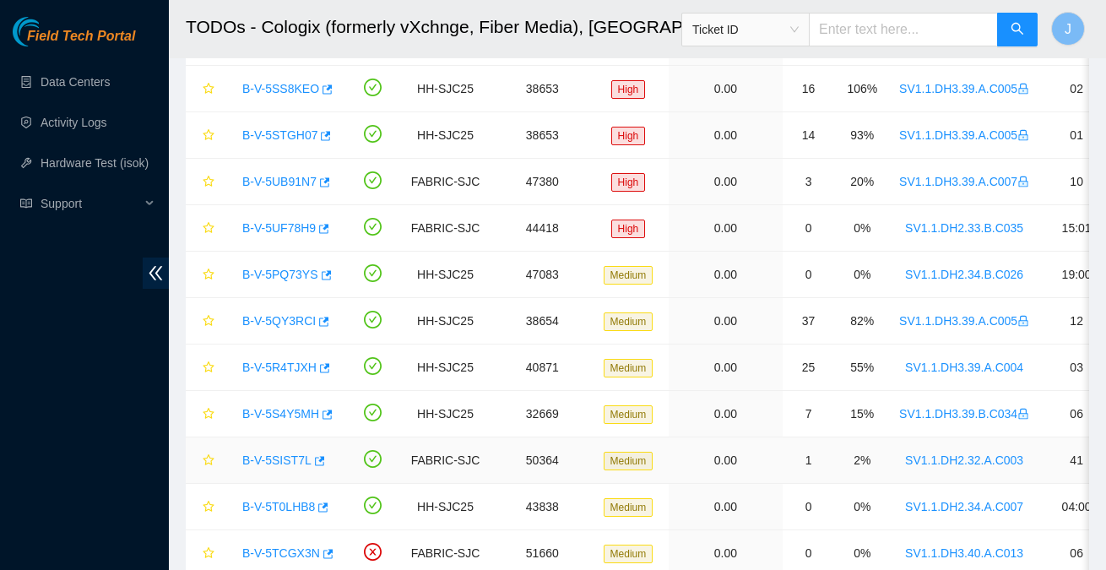
click at [281, 457] on link "B-V-5SIST7L" at bounding box center [276, 461] width 69 height 14
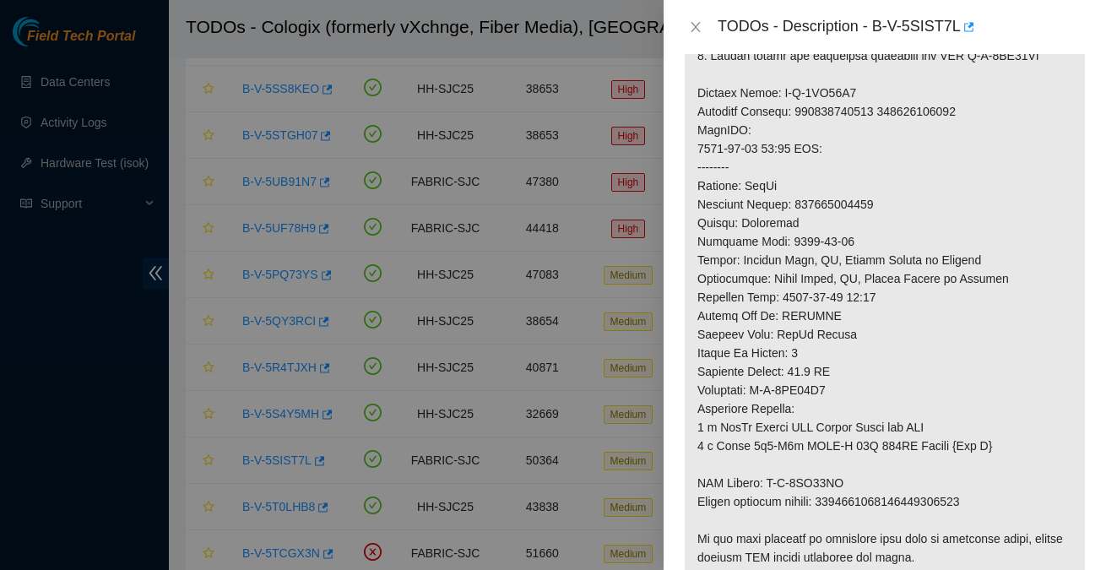
scroll to position [703, 0]
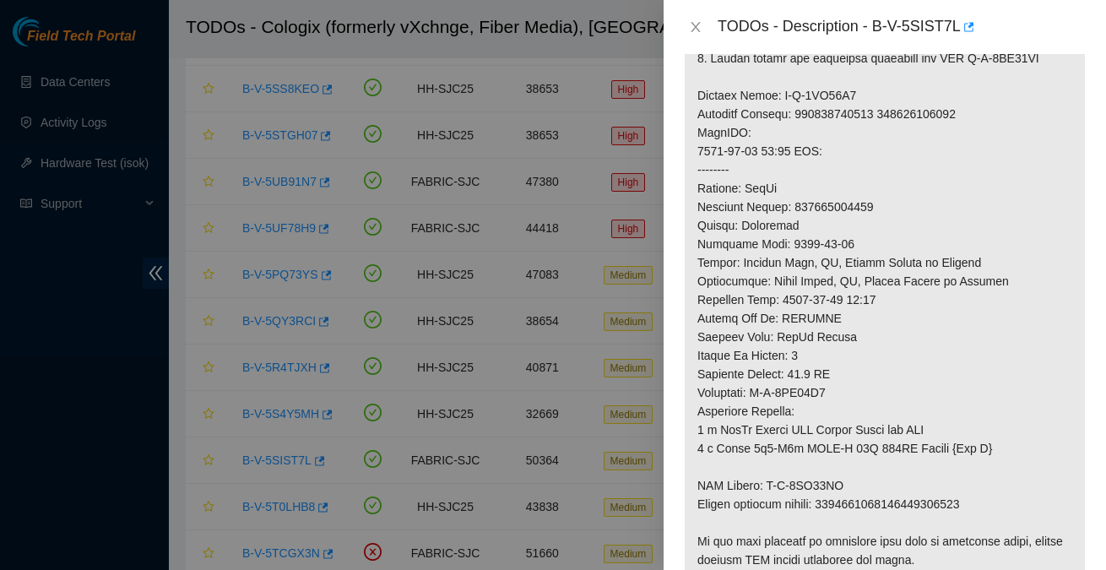
click at [838, 205] on p at bounding box center [885, 123] width 400 height 954
click at [700, 29] on icon "close" at bounding box center [696, 27] width 14 height 14
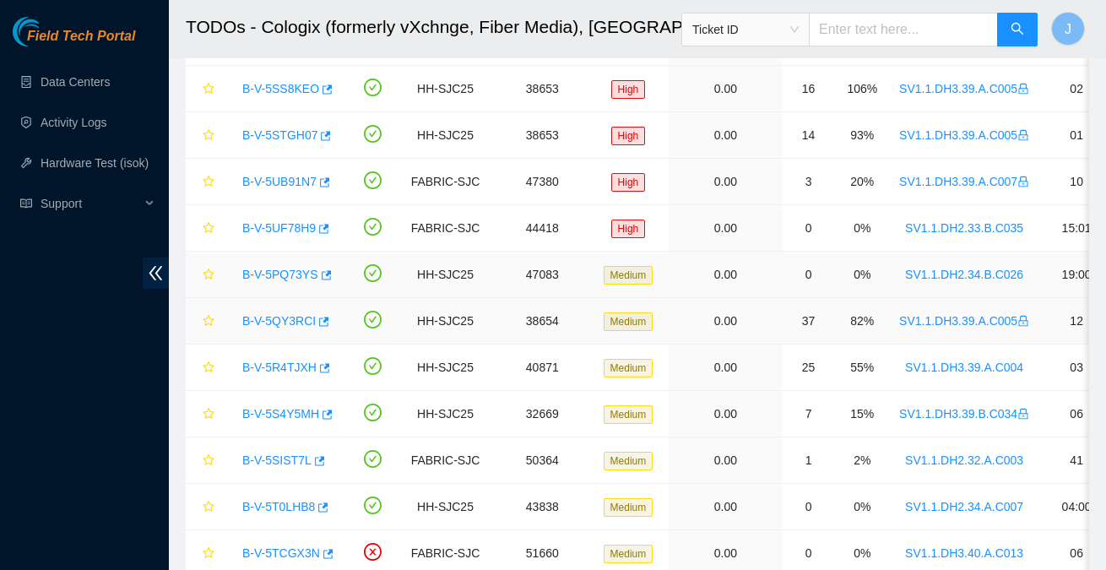
scroll to position [515, 0]
click at [297, 502] on link "B-V-5T0LHB8" at bounding box center [278, 507] width 73 height 14
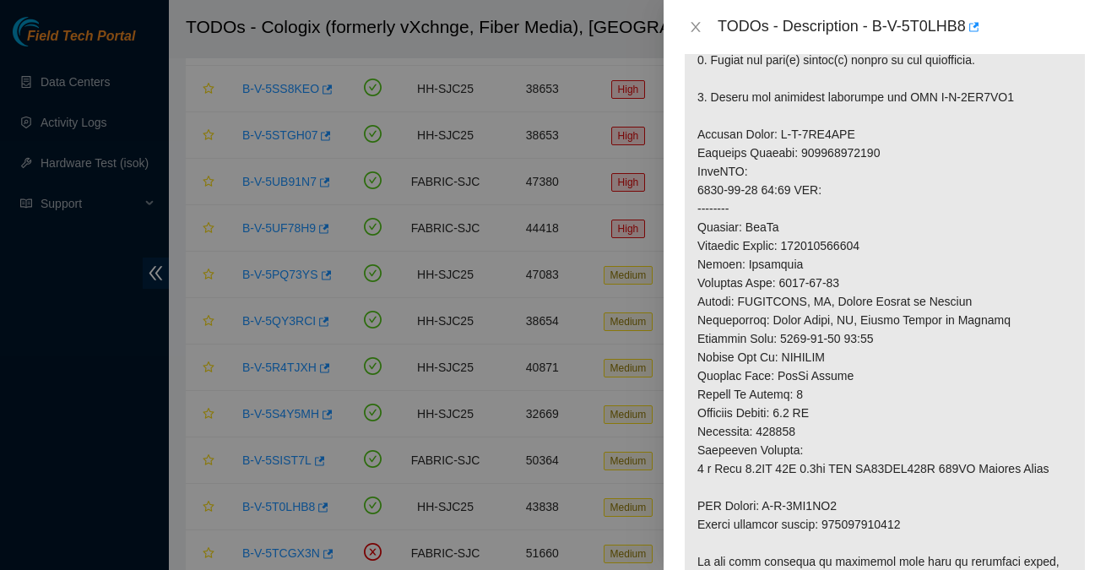
scroll to position [703, 0]
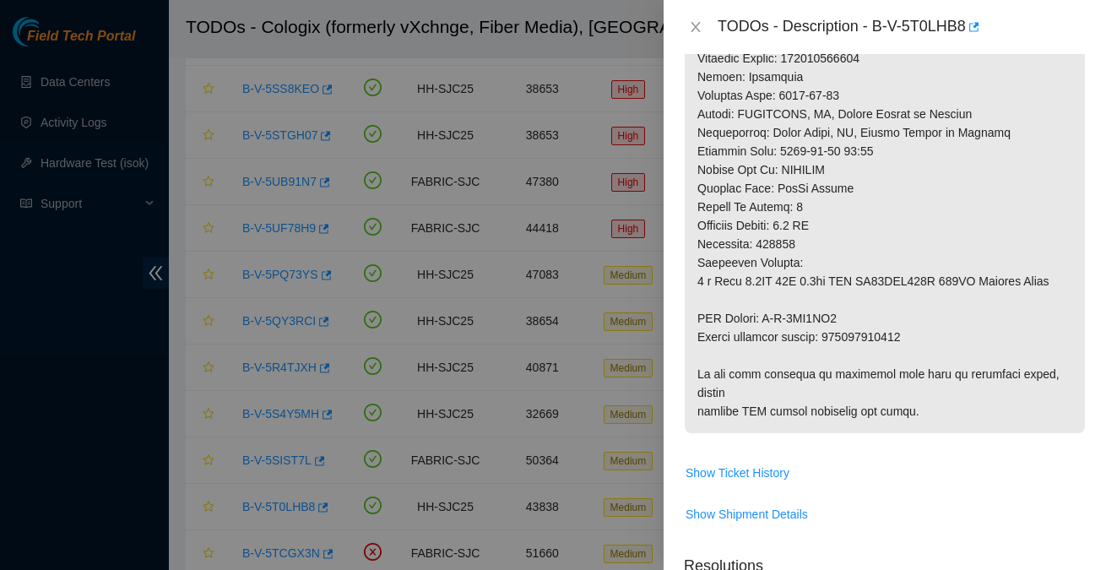
click at [863, 91] on p at bounding box center [885, 21] width 400 height 824
click at [694, 30] on icon "close" at bounding box center [696, 27] width 14 height 14
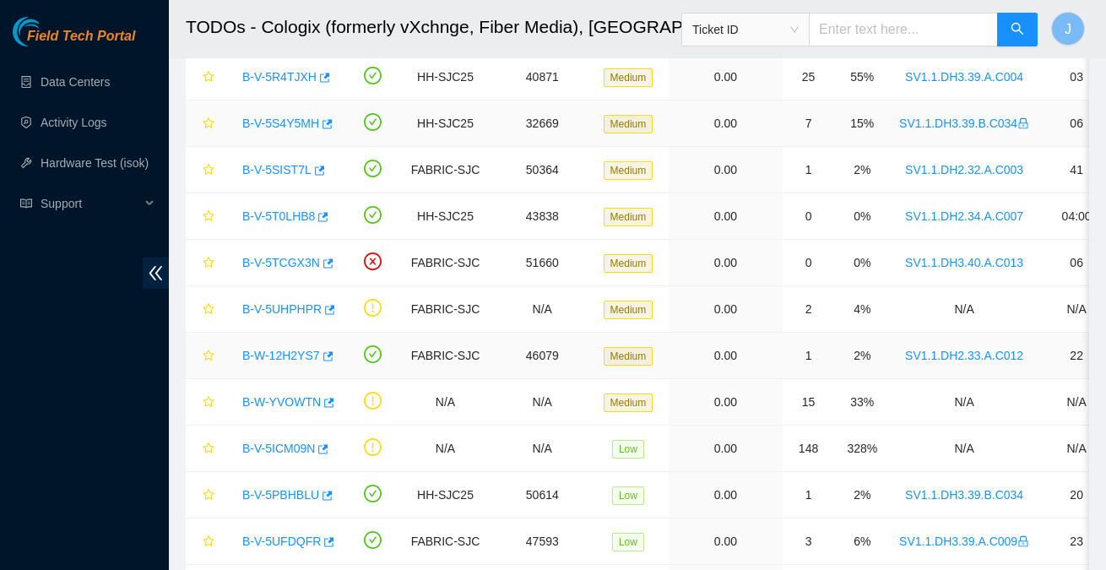
scroll to position [696, 0]
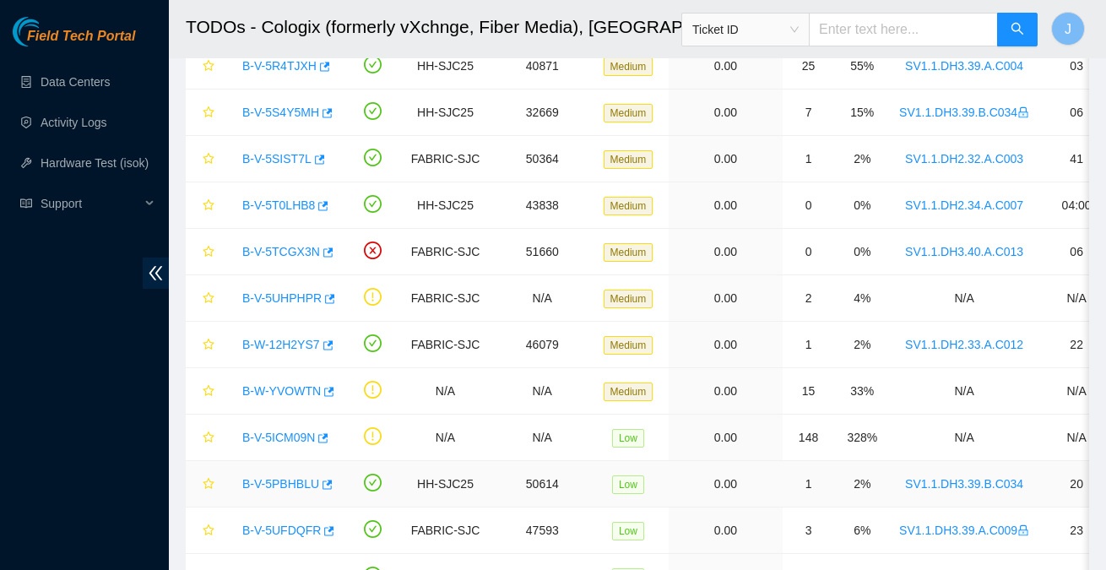
click at [280, 479] on link "B-V-5PBHBLU" at bounding box center [280, 484] width 77 height 14
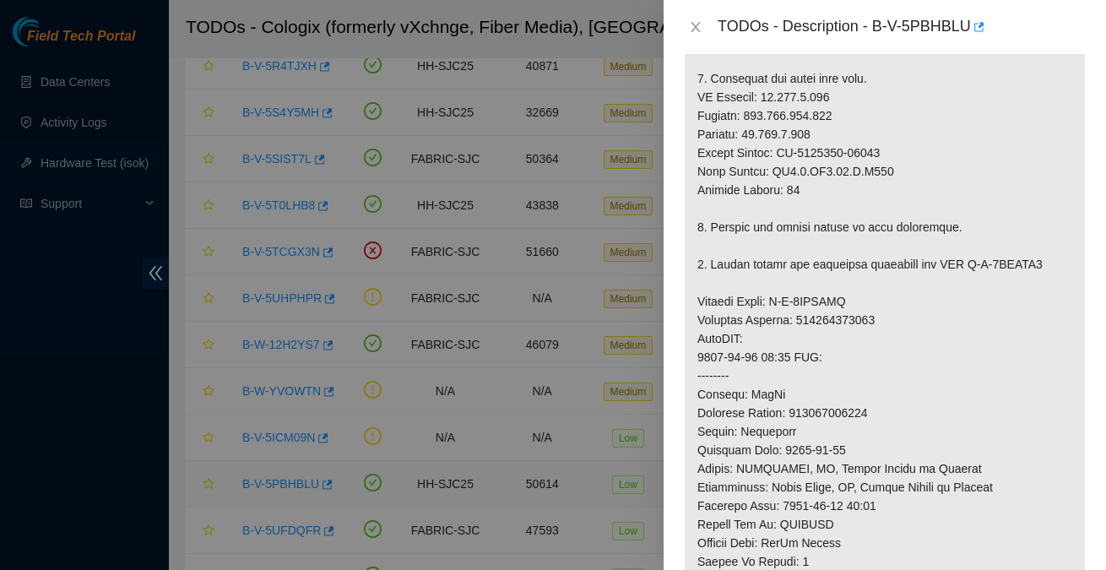
scroll to position [720, 0]
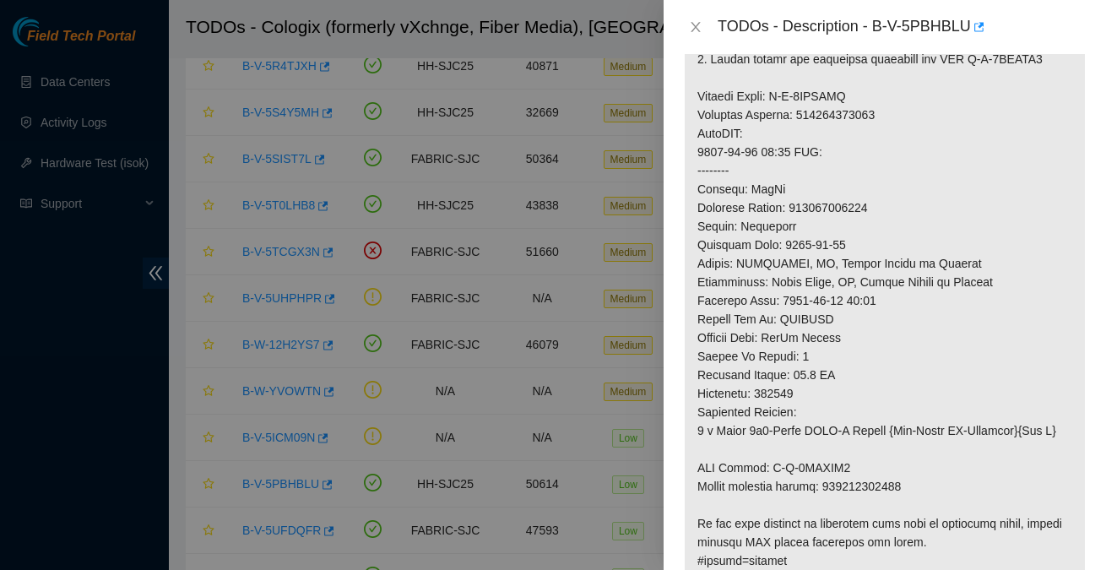
click at [847, 208] on p at bounding box center [885, 115] width 400 height 936
click at [691, 24] on icon "close" at bounding box center [696, 27] width 14 height 14
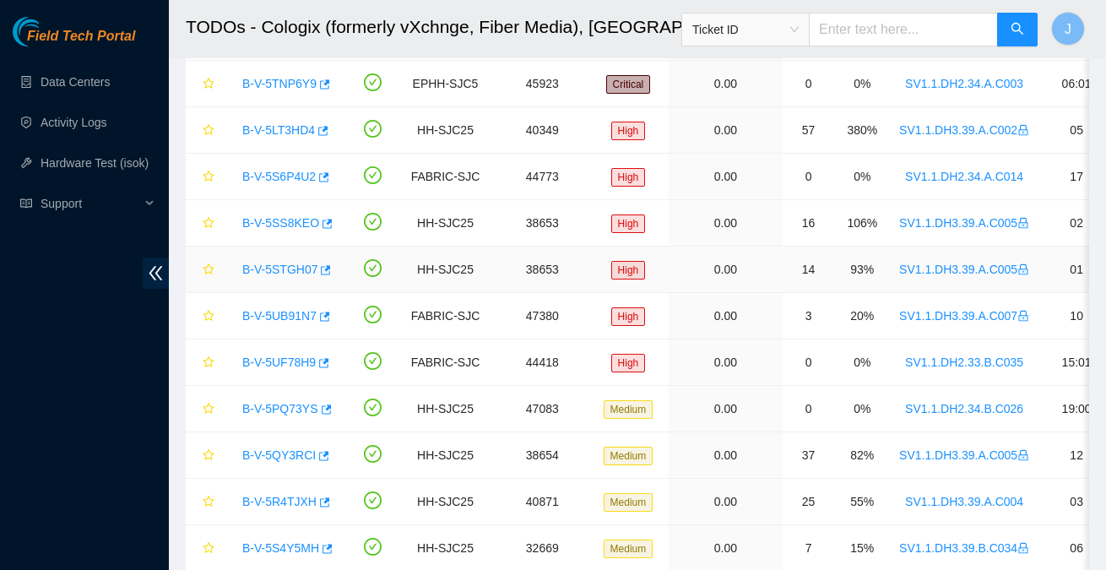
scroll to position [258, 0]
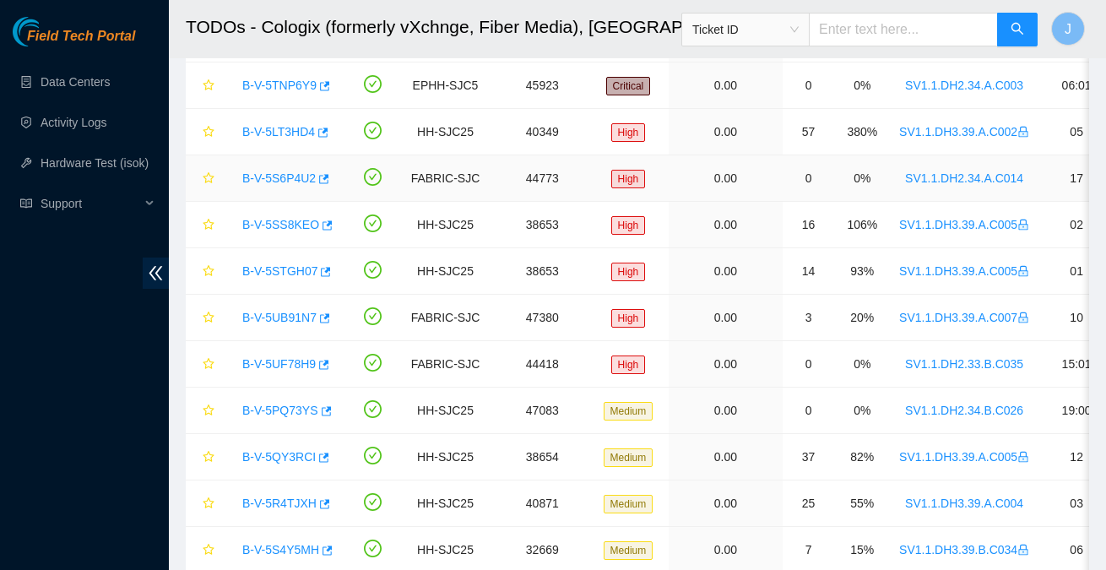
click at [302, 179] on link "B-V-5S6P4U2" at bounding box center [278, 178] width 73 height 14
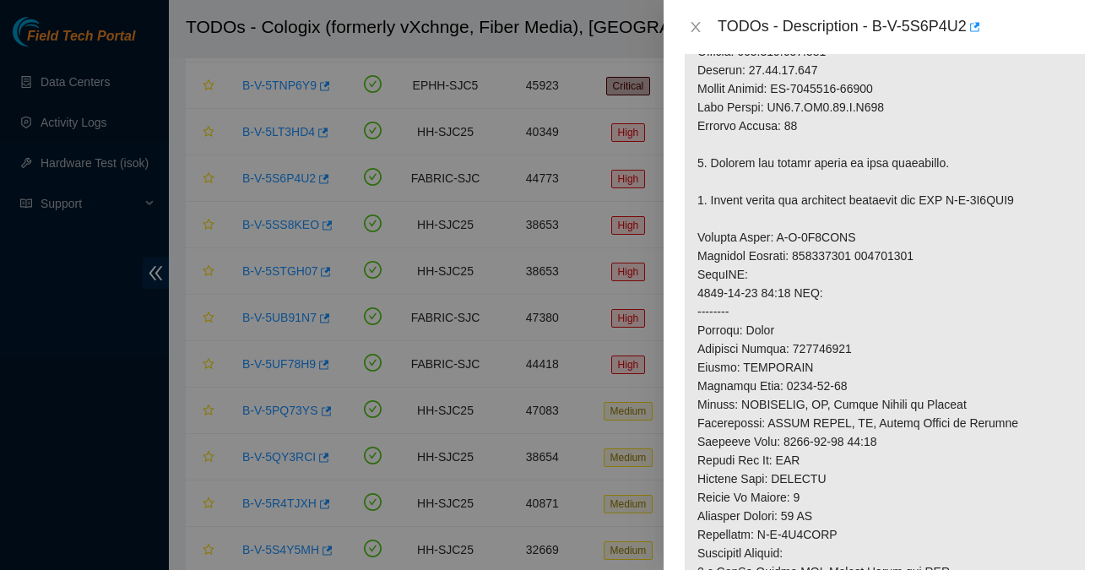
scroll to position [784, 0]
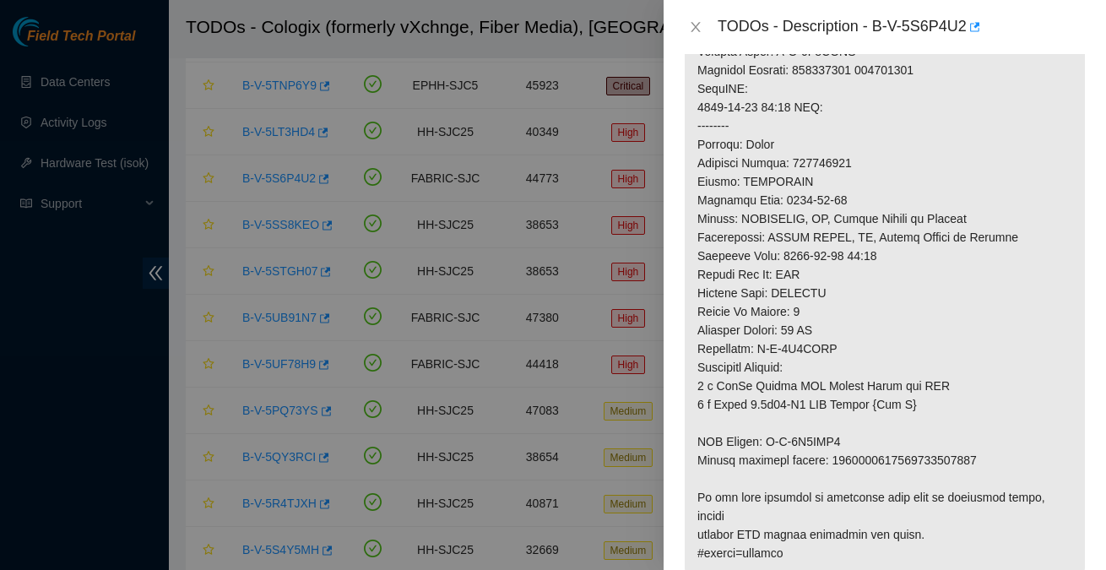
click at [829, 199] on p at bounding box center [885, 51] width 400 height 1047
click at [690, 23] on icon "close" at bounding box center [696, 27] width 14 height 14
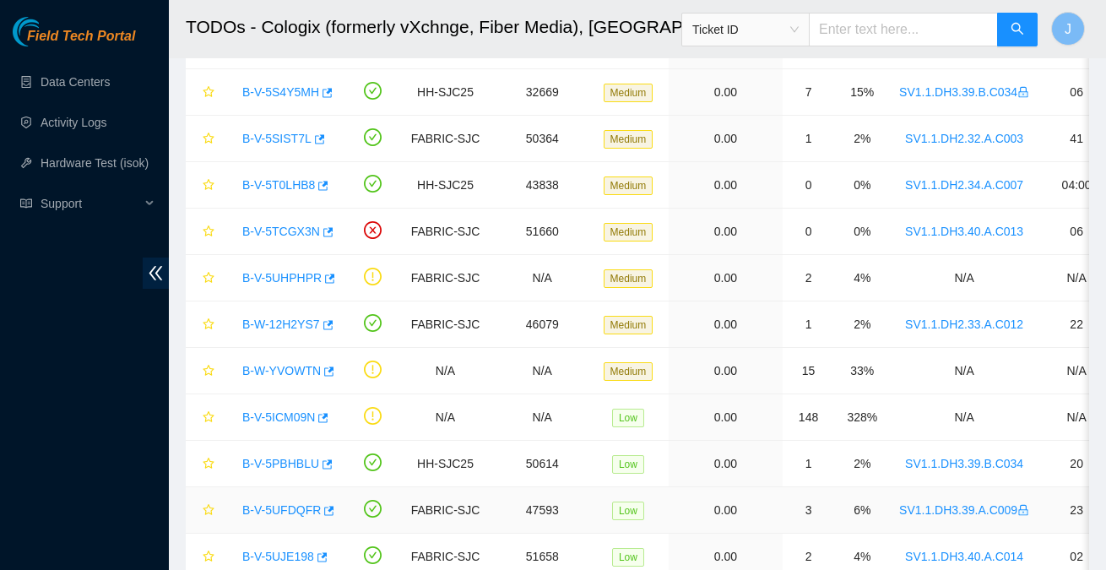
scroll to position [718, 0]
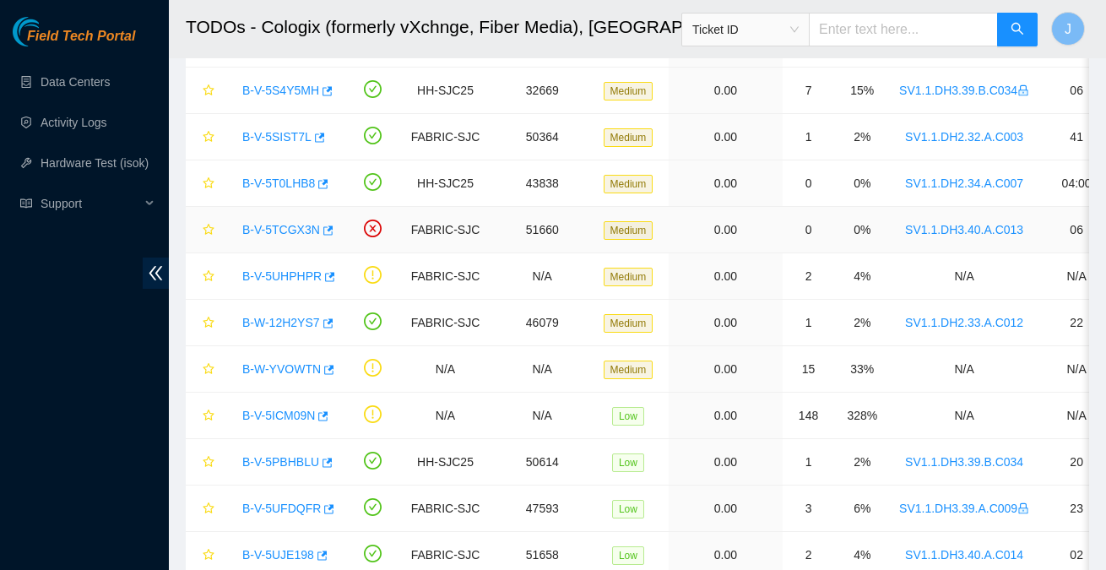
click at [310, 226] on link "B-V-5TCGX3N" at bounding box center [281, 230] width 78 height 14
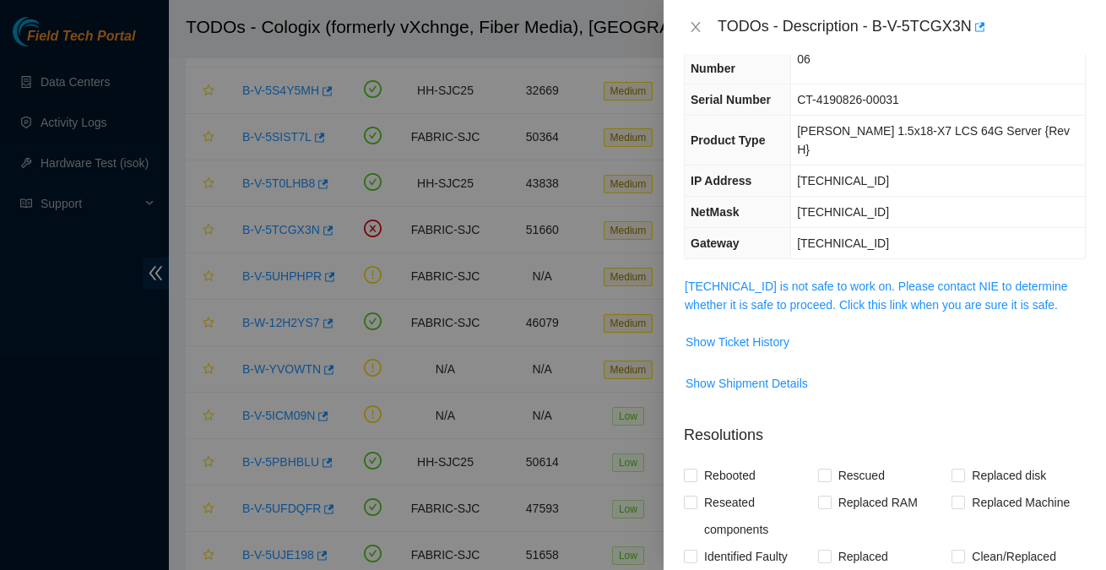
scroll to position [0, 0]
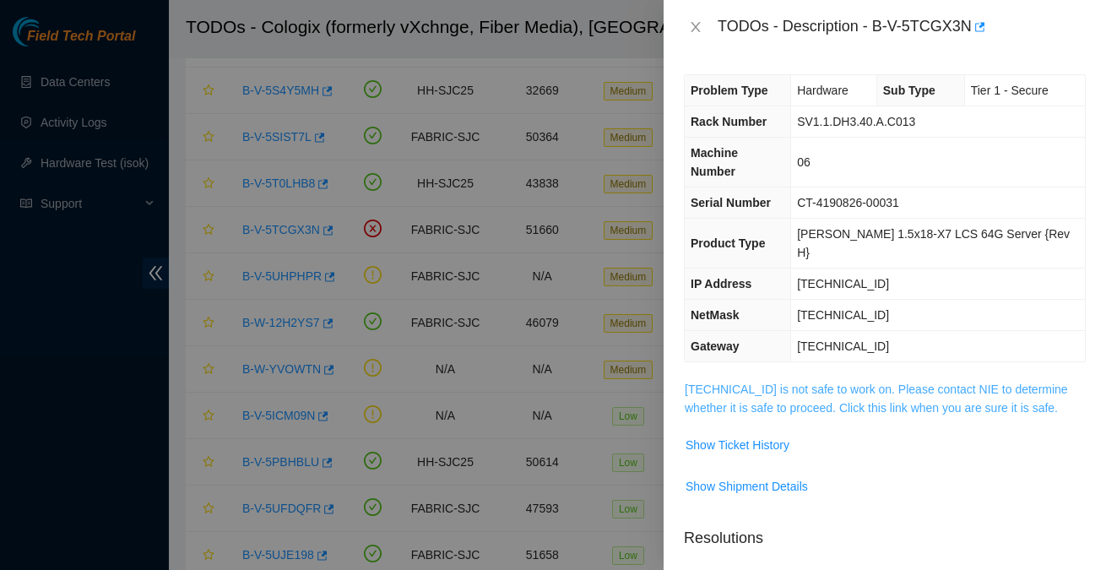
click at [851, 383] on link "23.11.212.137 is not safe to work on. Please contact NIE to determine whether i…" at bounding box center [876, 399] width 383 height 32
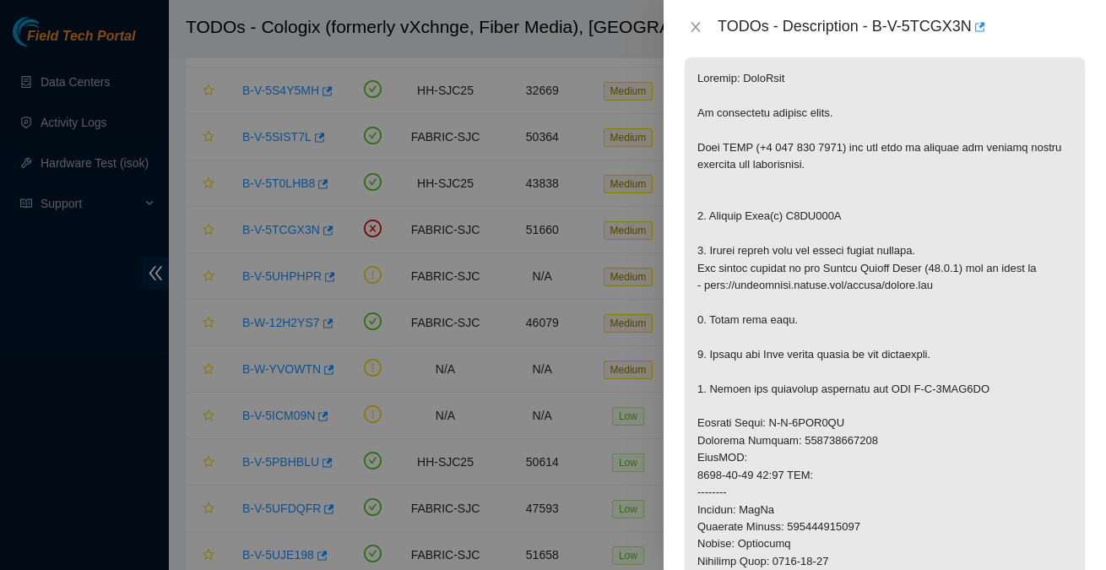
scroll to position [348, 0]
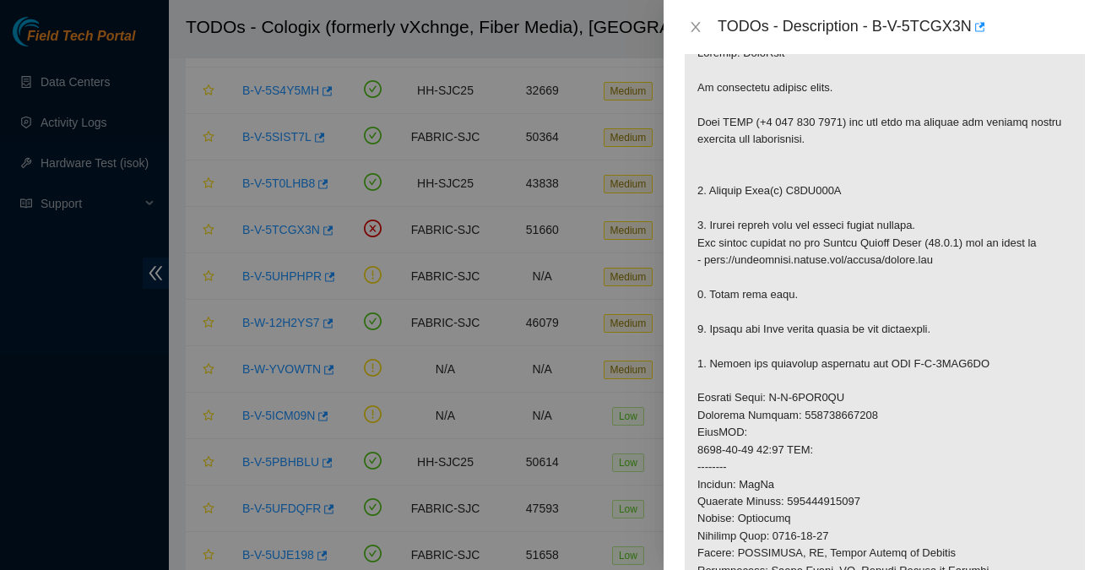
click at [818, 378] on p at bounding box center [885, 433] width 400 height 802
click at [691, 29] on icon "close" at bounding box center [696, 27] width 14 height 14
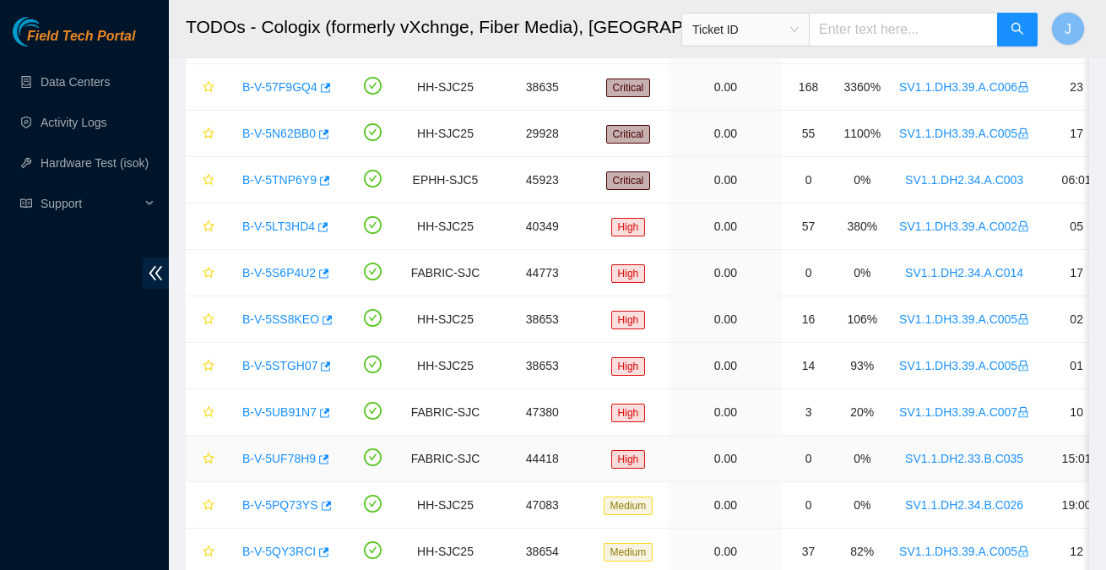
scroll to position [159, 0]
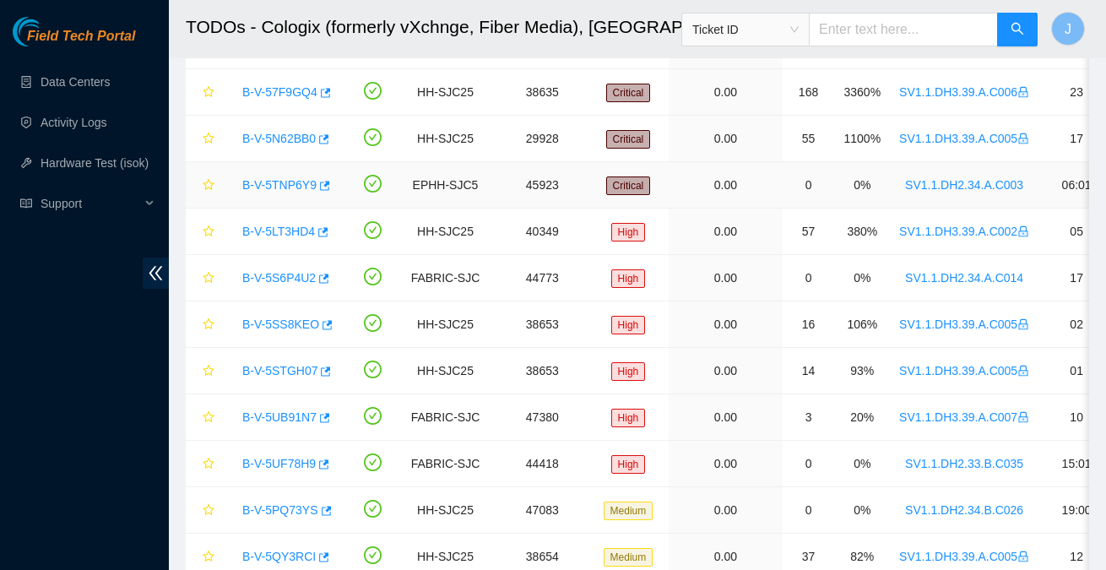
click at [299, 178] on link "B-V-5TNP6Y9" at bounding box center [279, 185] width 74 height 14
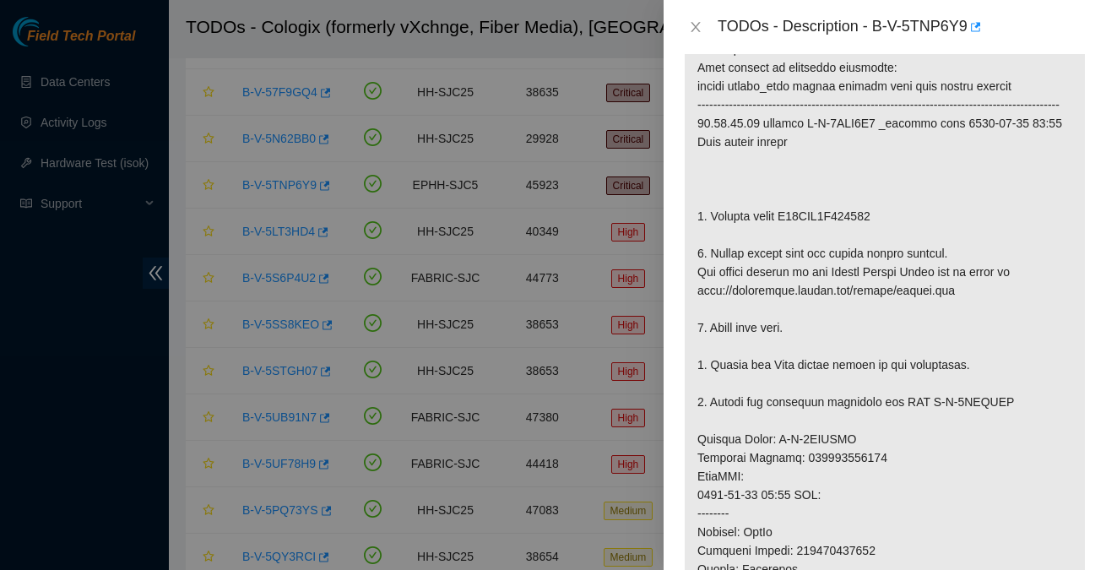
scroll to position [340, 0]
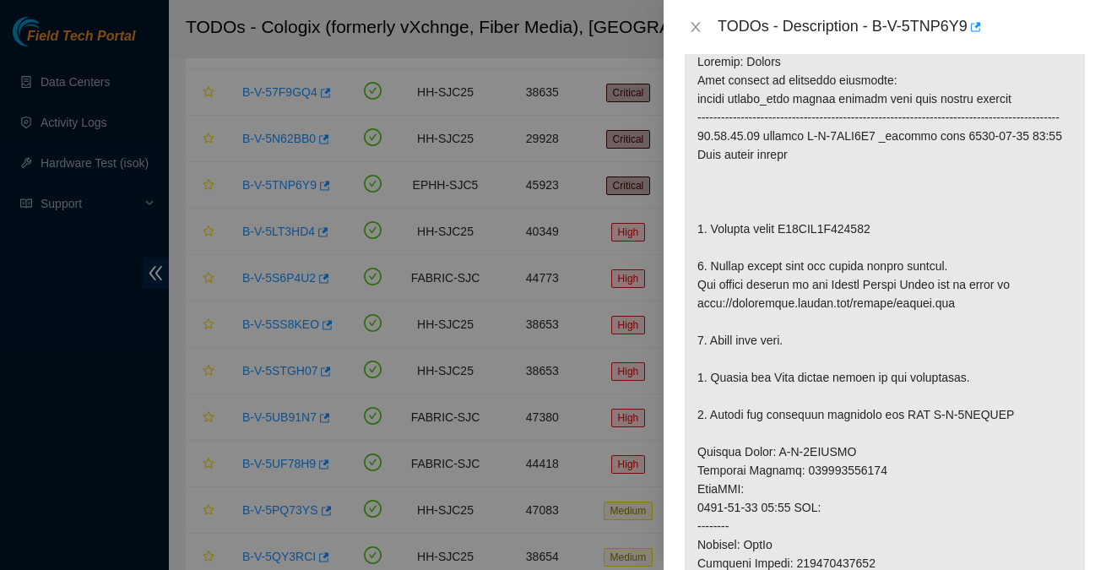
click at [840, 540] on p at bounding box center [885, 489] width 400 height 899
click at [778, 416] on p at bounding box center [885, 489] width 400 height 899
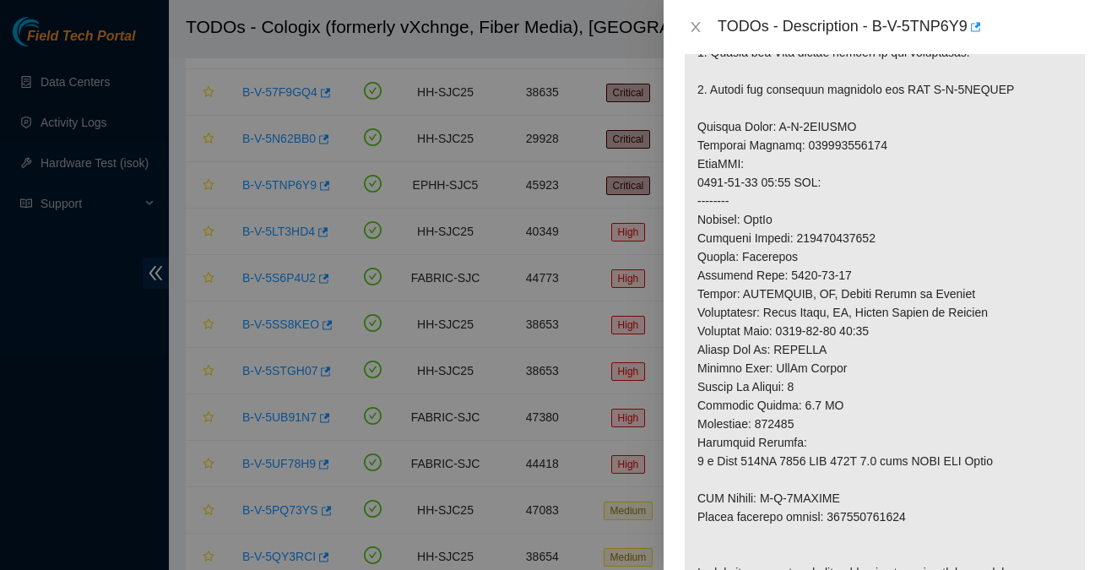
scroll to position [802, 0]
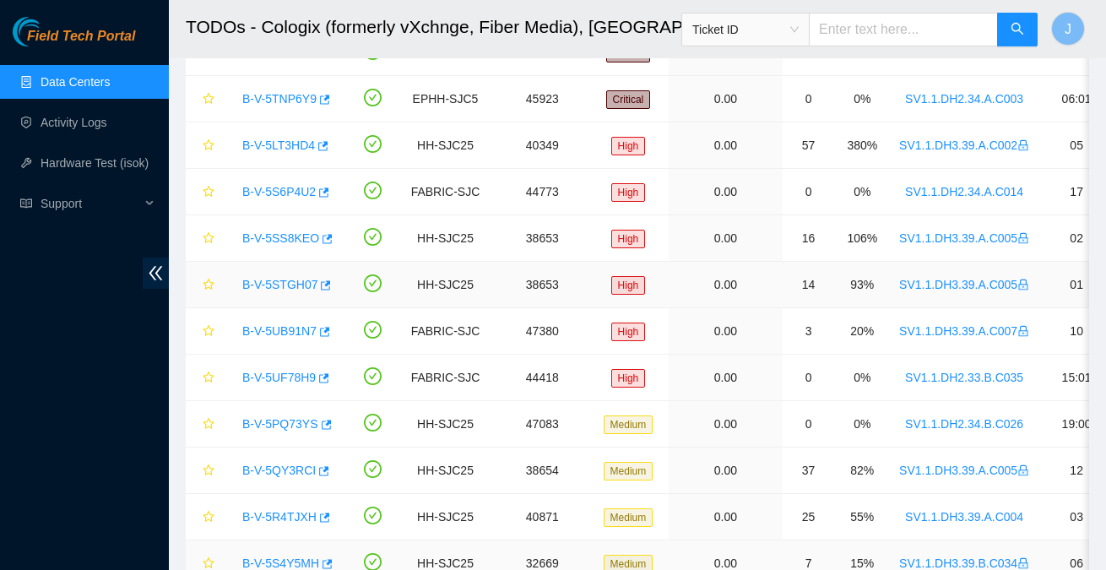
scroll to position [248, 0]
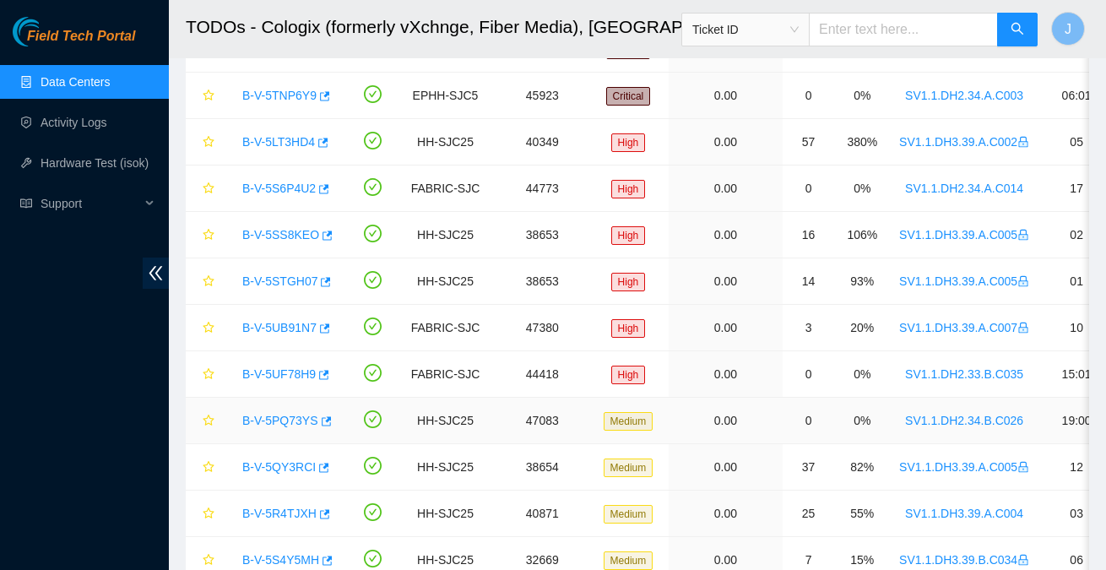
click at [286, 419] on link "B-V-5PQ73YS" at bounding box center [280, 421] width 76 height 14
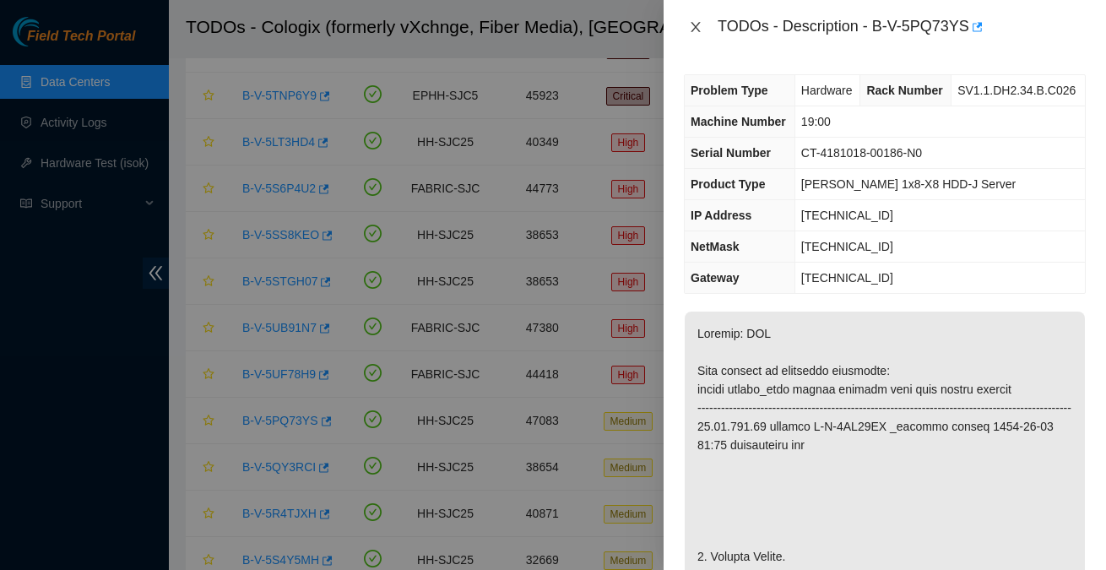
click at [706, 24] on button "Close" at bounding box center [696, 27] width 24 height 16
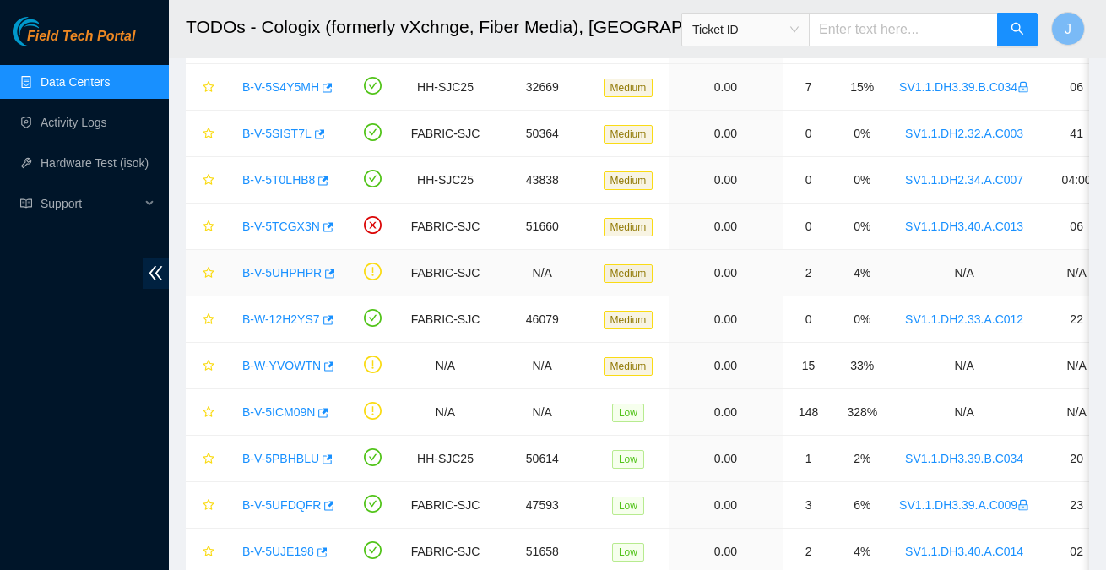
scroll to position [769, 0]
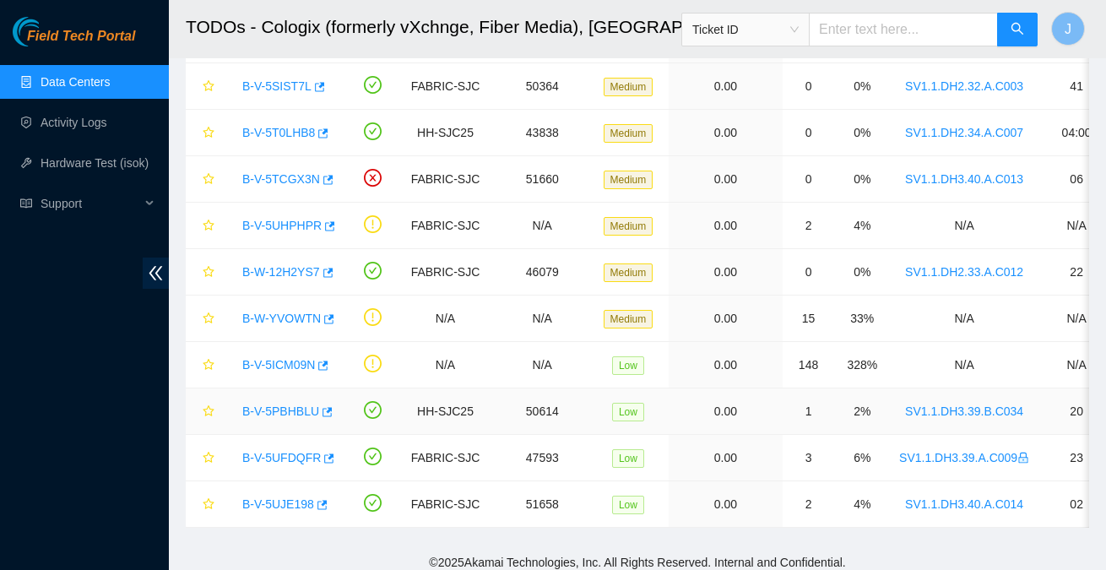
click at [300, 405] on link "B-V-5PBHBLU" at bounding box center [280, 412] width 77 height 14
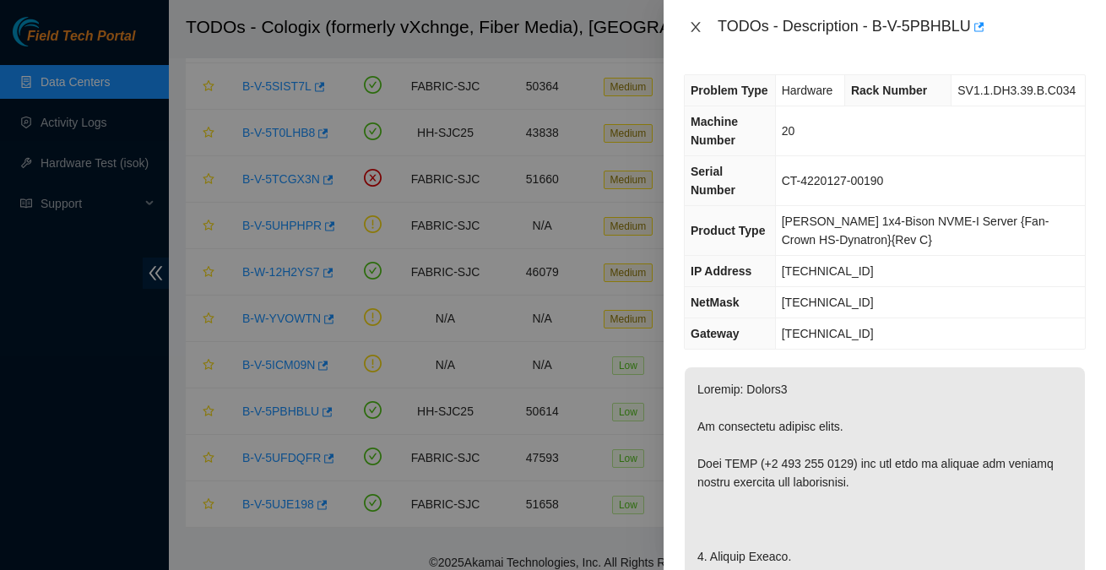
click at [695, 30] on icon "close" at bounding box center [696, 27] width 14 height 14
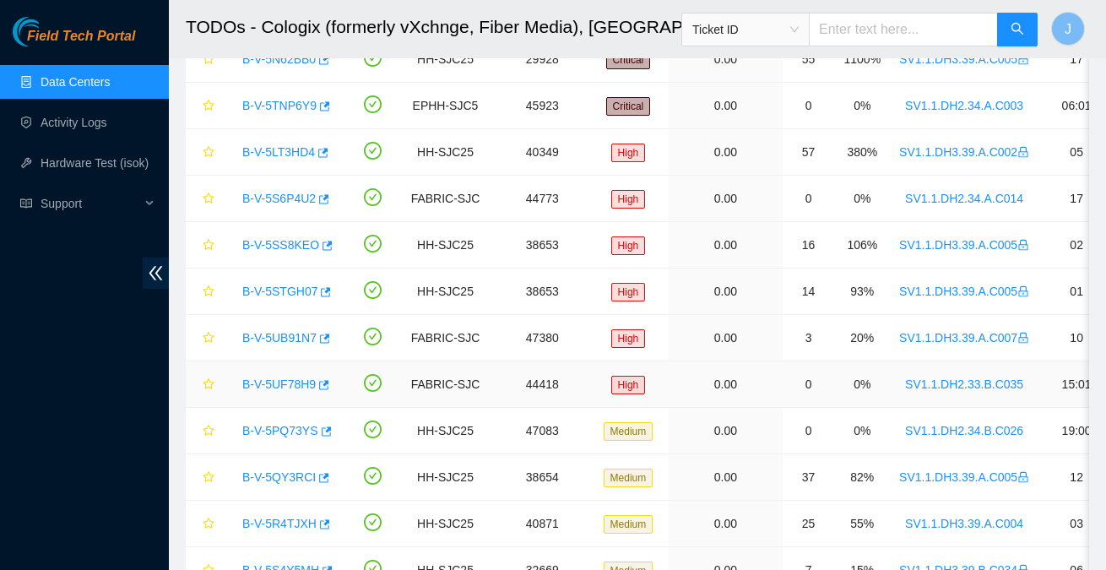
scroll to position [237, 0]
click at [277, 195] on link "B-V-5S6P4U2" at bounding box center [278, 200] width 73 height 14
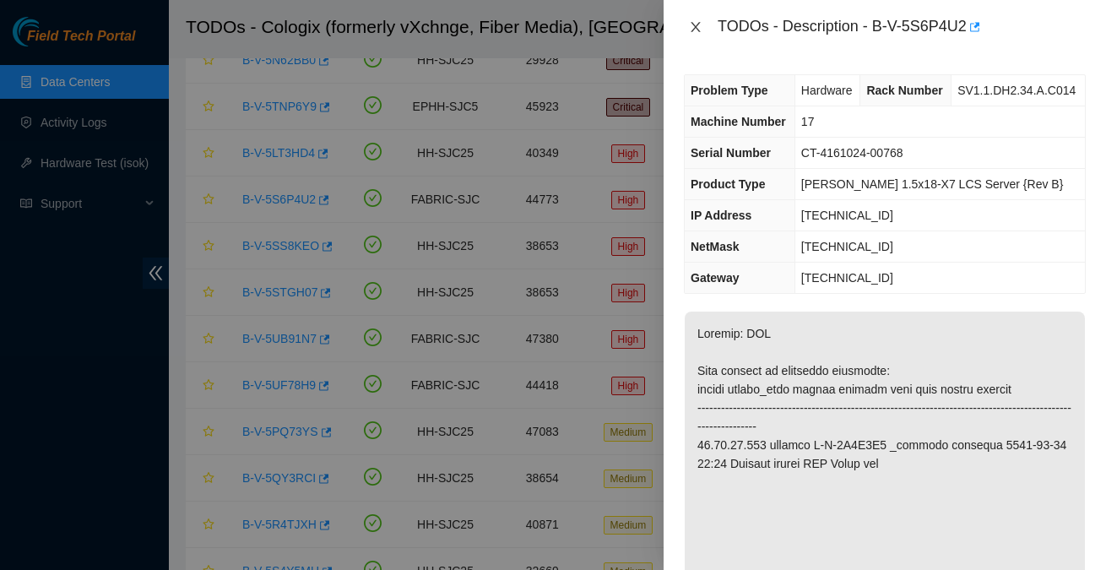
click at [696, 29] on icon "close" at bounding box center [696, 27] width 14 height 14
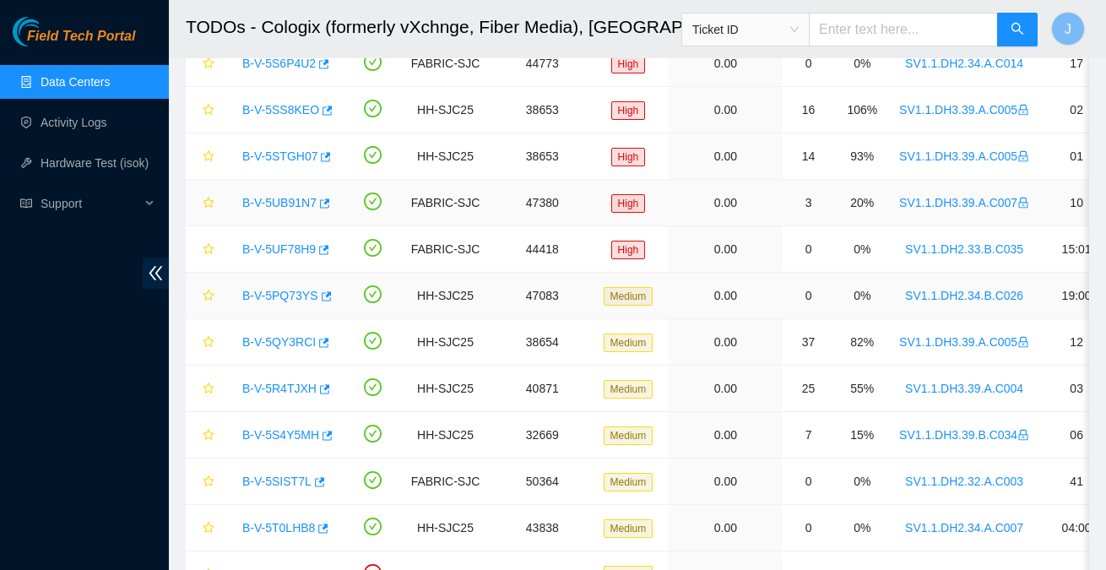
scroll to position [383, 0]
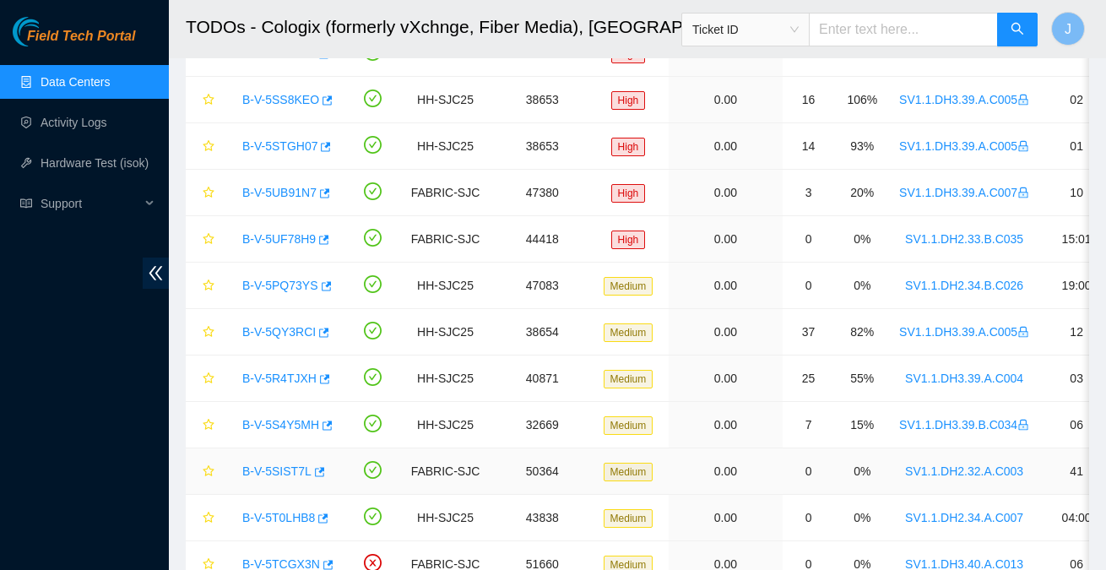
click at [279, 468] on link "B-V-5SIST7L" at bounding box center [276, 472] width 69 height 14
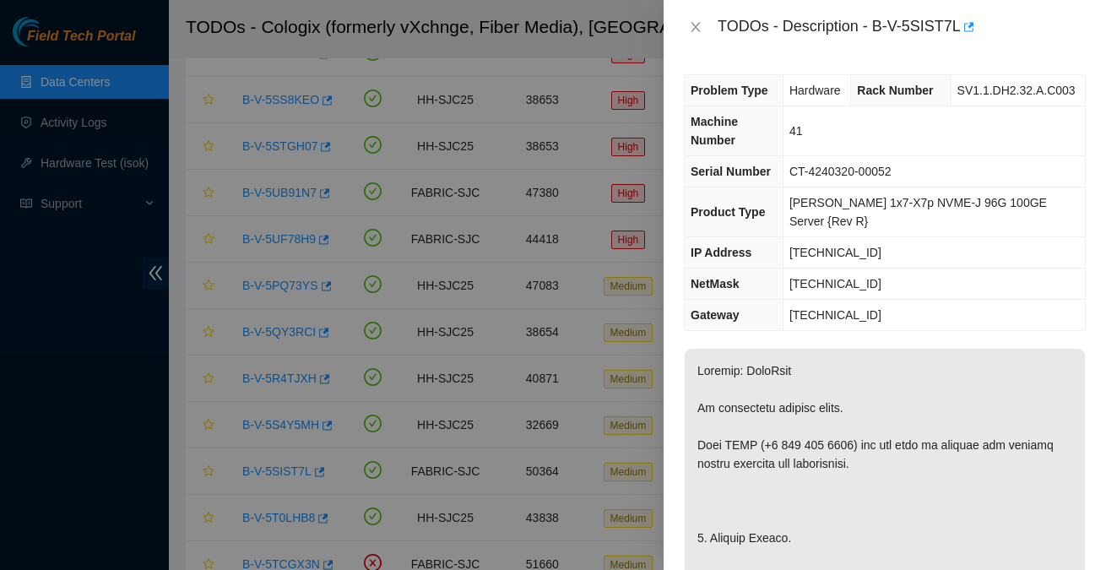
click at [693, 38] on div "TODOs - Description - B-V-5SIST7L" at bounding box center [885, 27] width 402 height 27
click at [693, 32] on icon "close" at bounding box center [696, 27] width 14 height 14
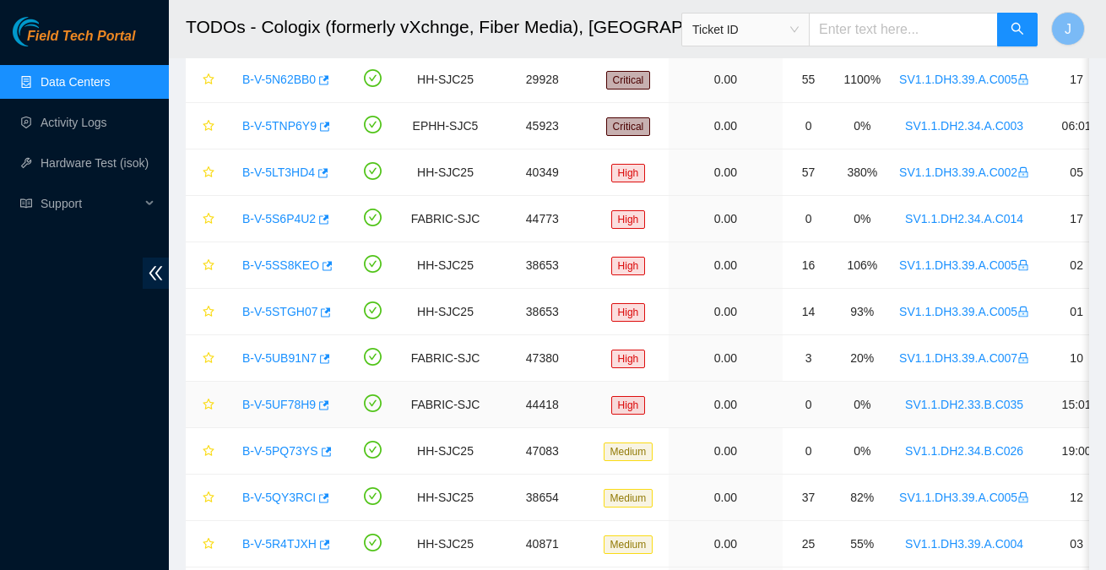
scroll to position [220, 0]
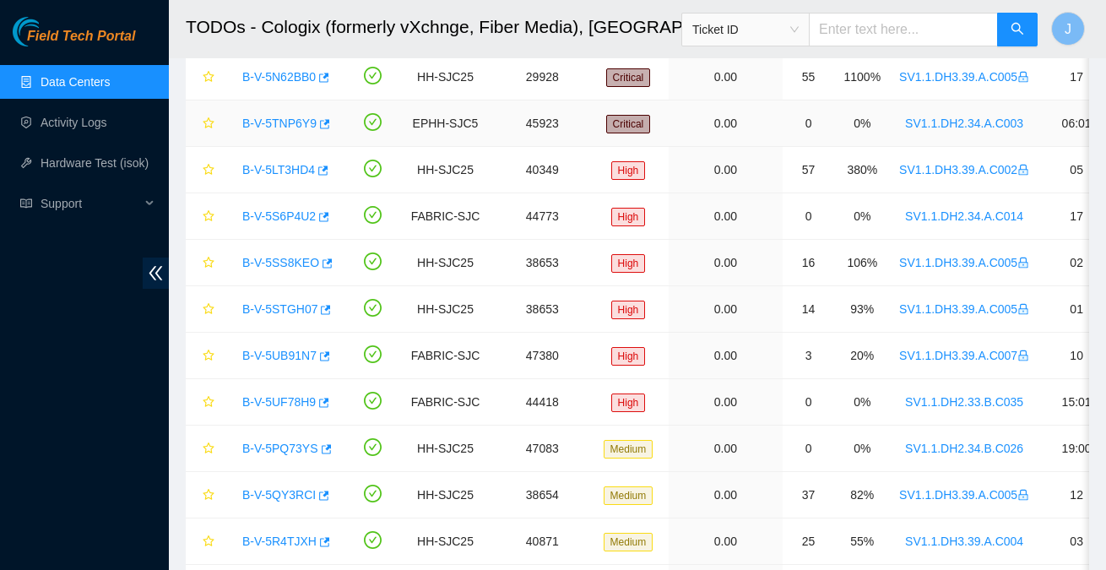
click at [269, 117] on link "B-V-5TNP6Y9" at bounding box center [279, 124] width 74 height 14
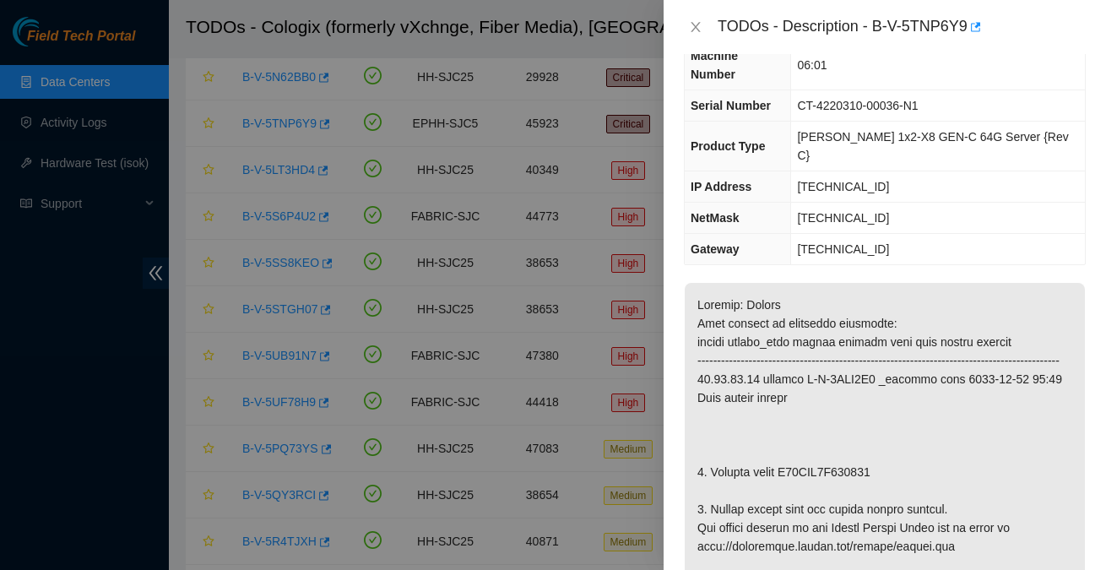
scroll to position [105, 0]
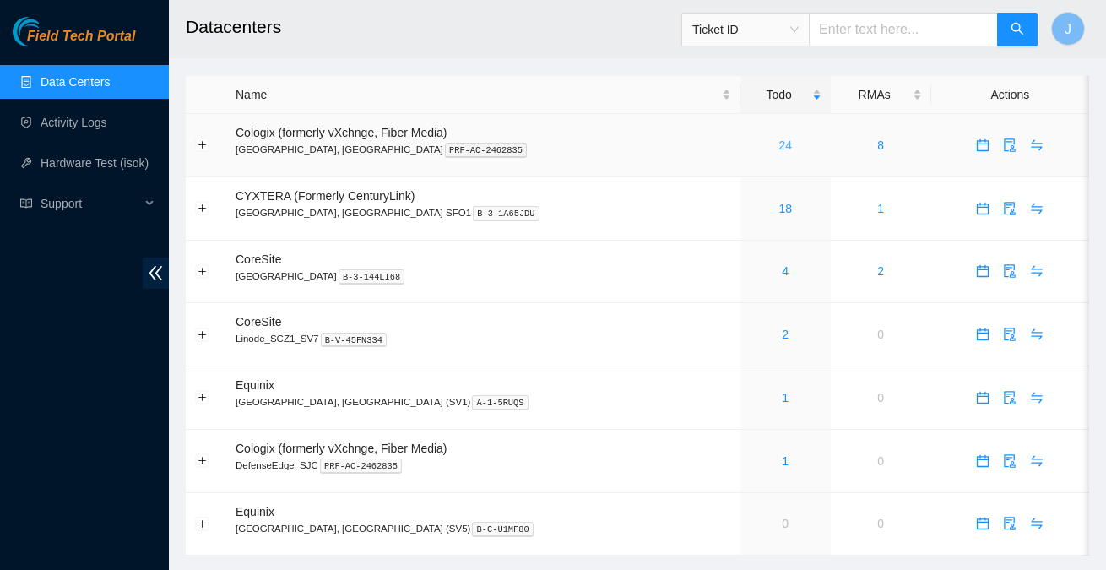
click at [779, 145] on link "24" at bounding box center [786, 146] width 14 height 14
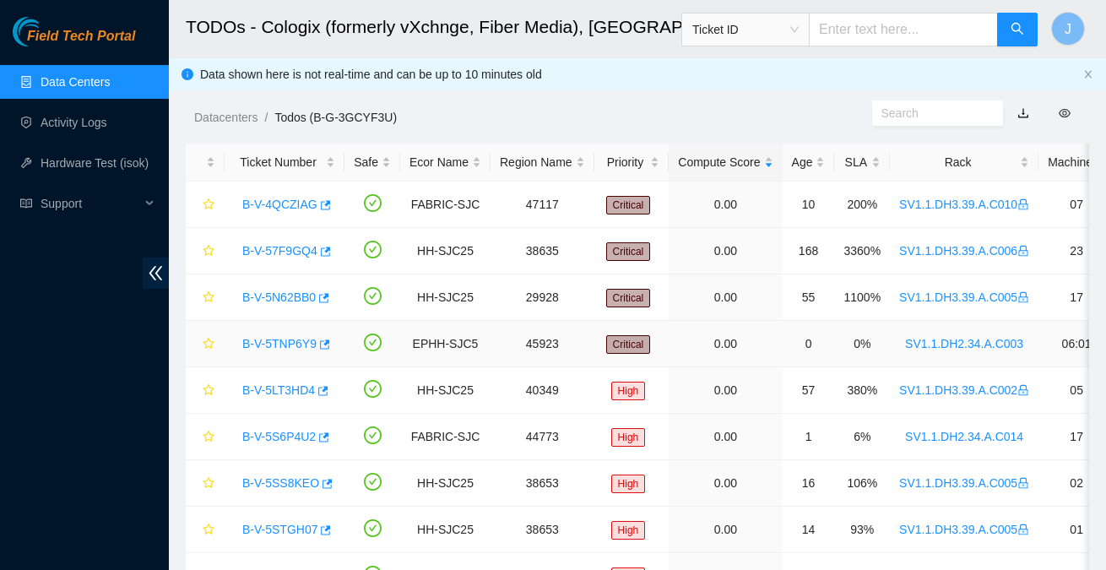
click at [291, 342] on link "B-V-5TNP6Y9" at bounding box center [279, 344] width 74 height 14
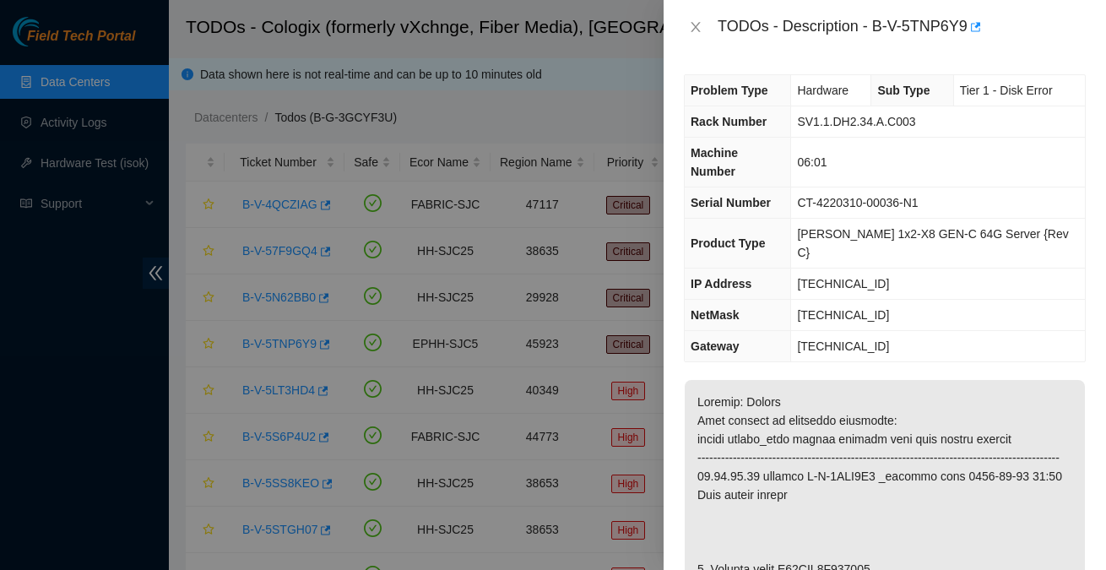
click at [878, 24] on div "TODOs - Description - B-V-5TNP6Y9" at bounding box center [902, 27] width 368 height 27
click at [972, 28] on div "TODOs - Description - B-V-5TNP6Y9" at bounding box center [902, 27] width 368 height 27
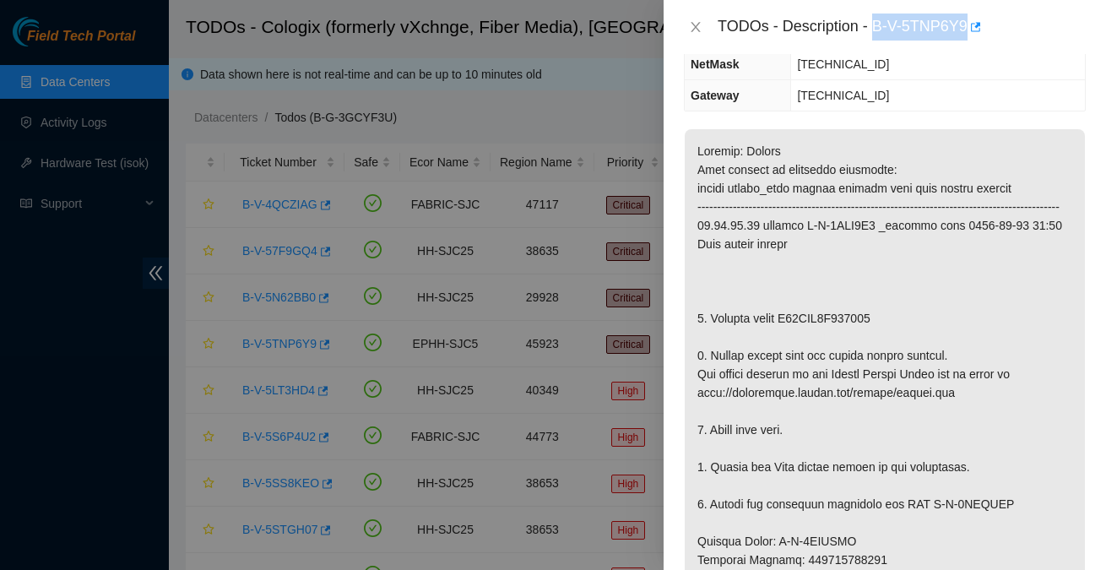
scroll to position [257, 0]
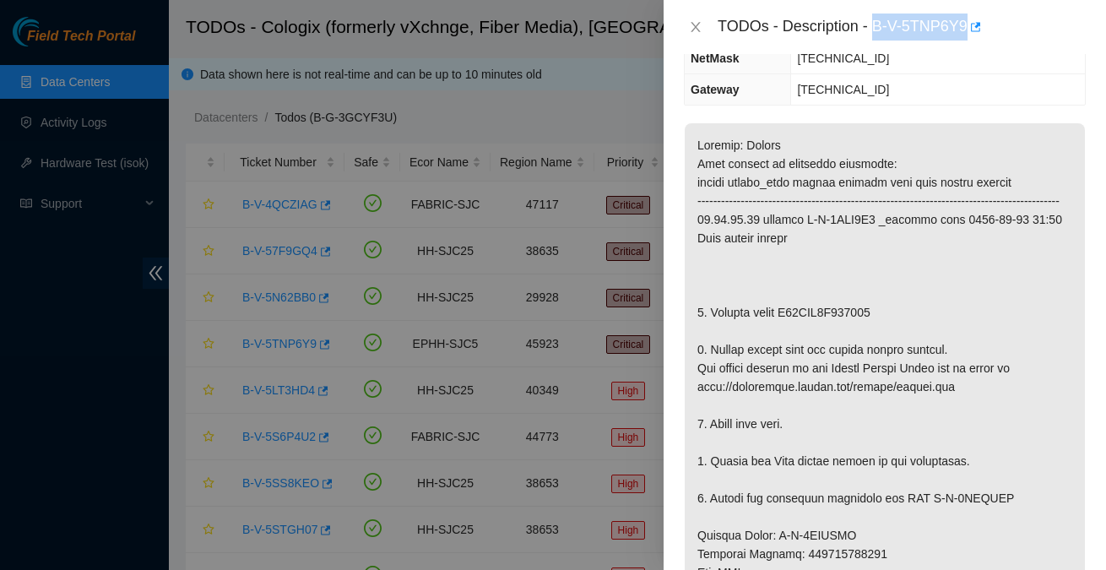
click at [817, 285] on p at bounding box center [885, 572] width 400 height 899
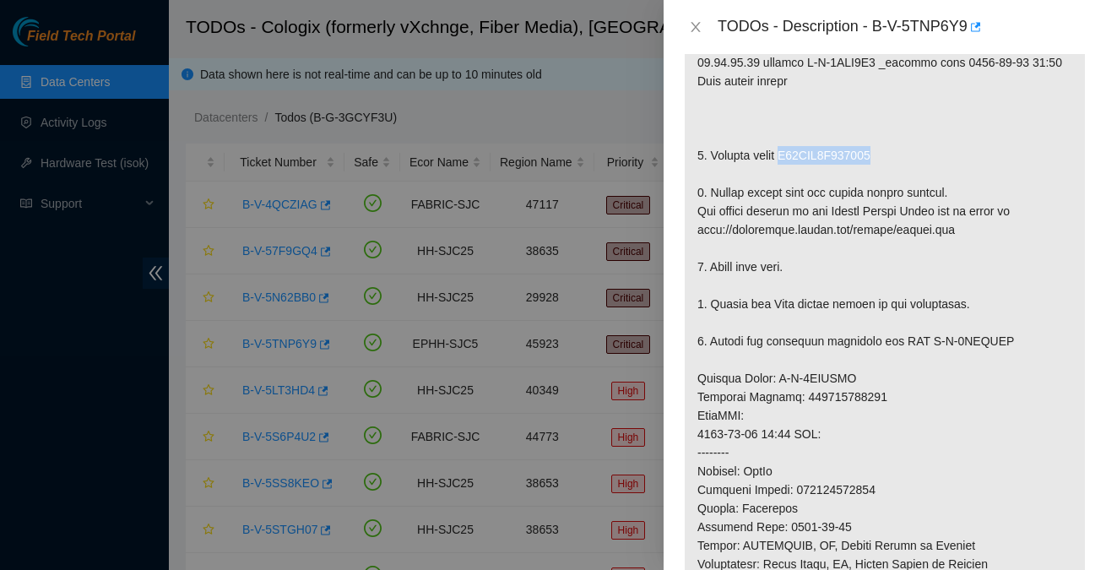
scroll to position [0, 0]
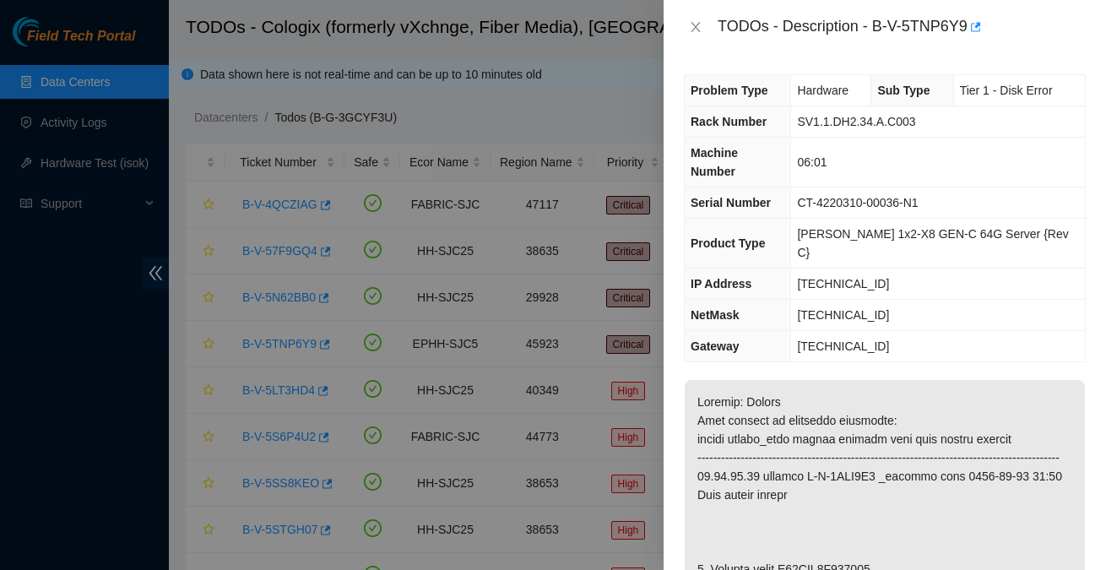
click at [697, 120] on span "Rack Number" at bounding box center [729, 122] width 76 height 14
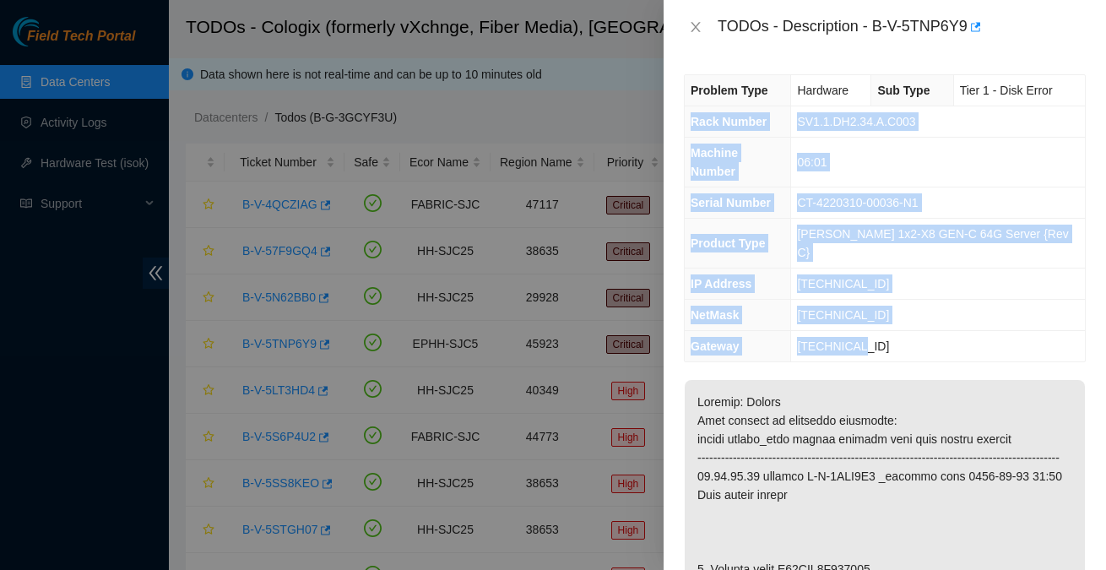
click at [890, 331] on td "23.62.14.1" at bounding box center [938, 346] width 294 height 31
copy tbody "Rack Number SV1.1.DH2.34.A.C003 Machine Number 06:01 Serial Number CT-4220310-0…"
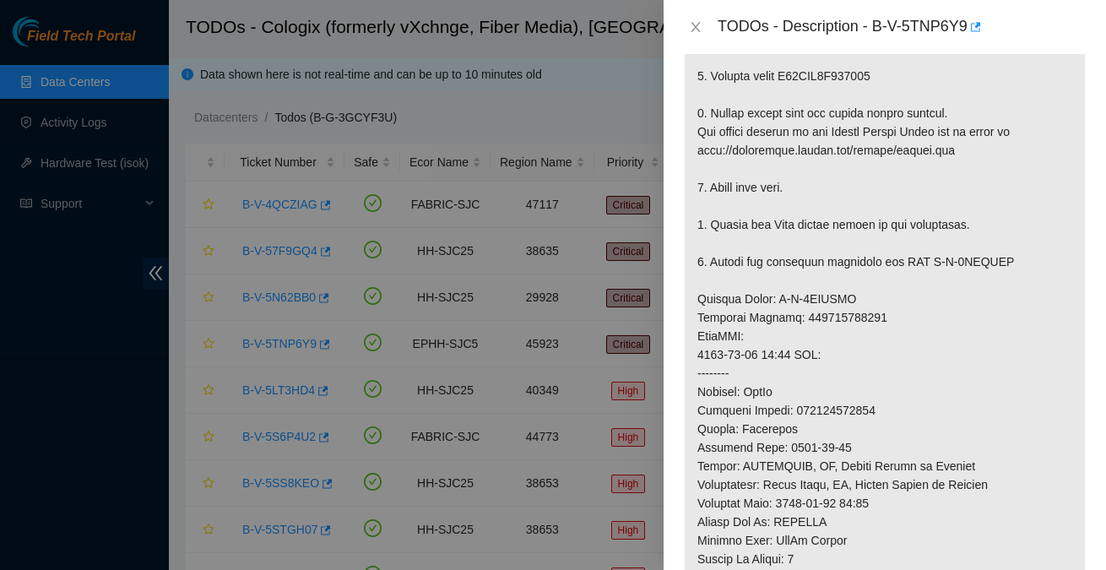
scroll to position [499, 0]
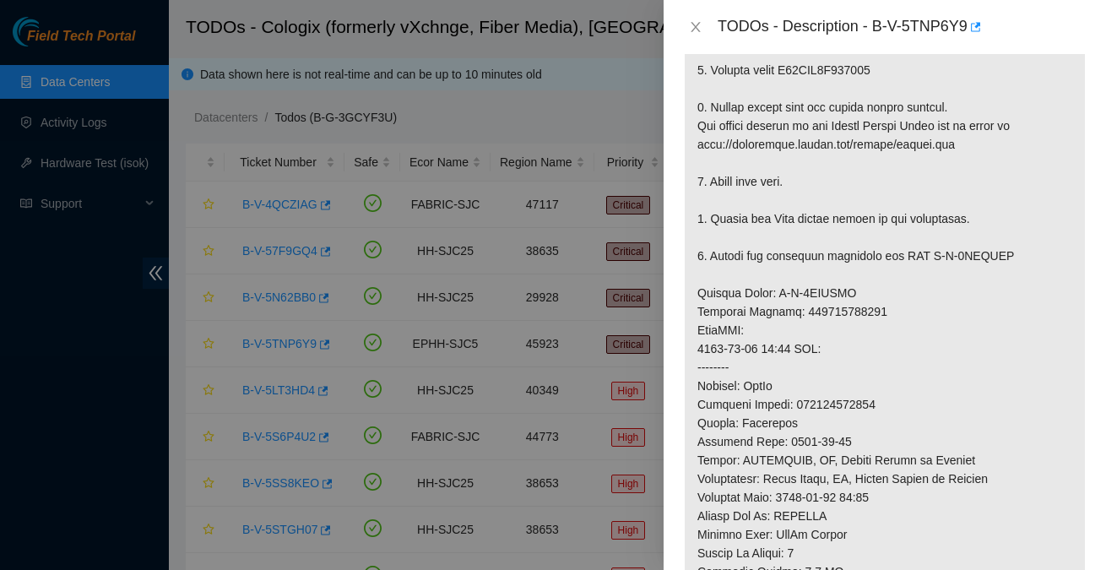
click at [870, 381] on p at bounding box center [885, 330] width 400 height 899
copy p "463470043657"
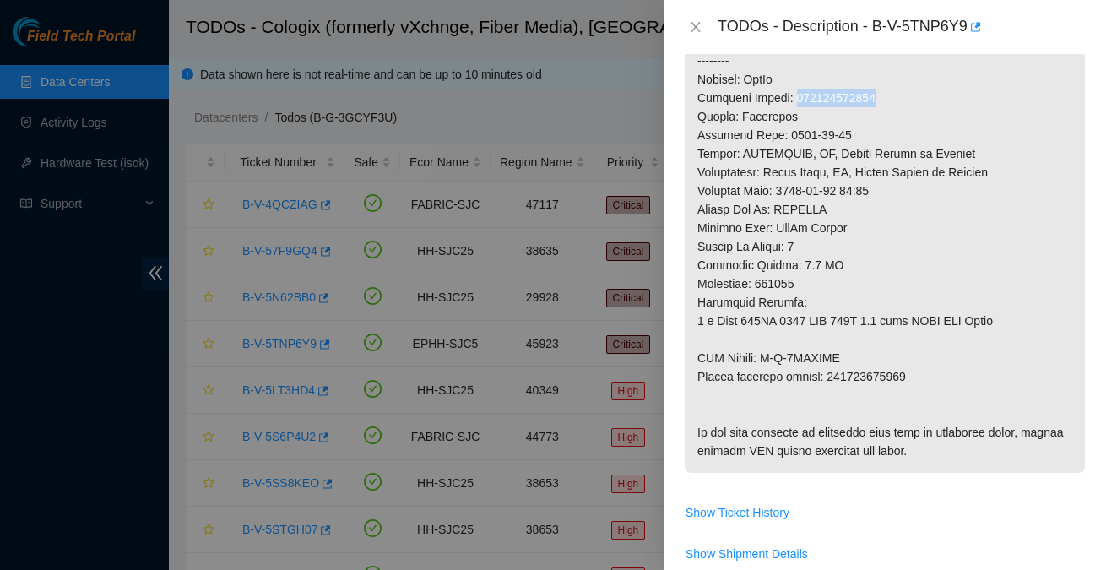
scroll to position [809, 0]
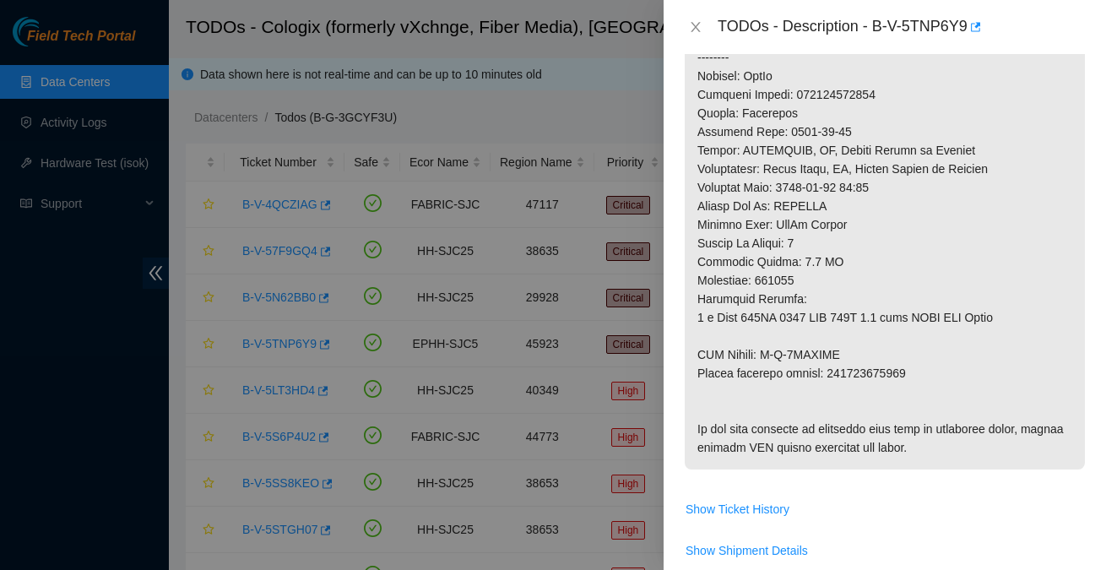
click at [878, 345] on p at bounding box center [885, 20] width 400 height 899
copy p "463470043668"
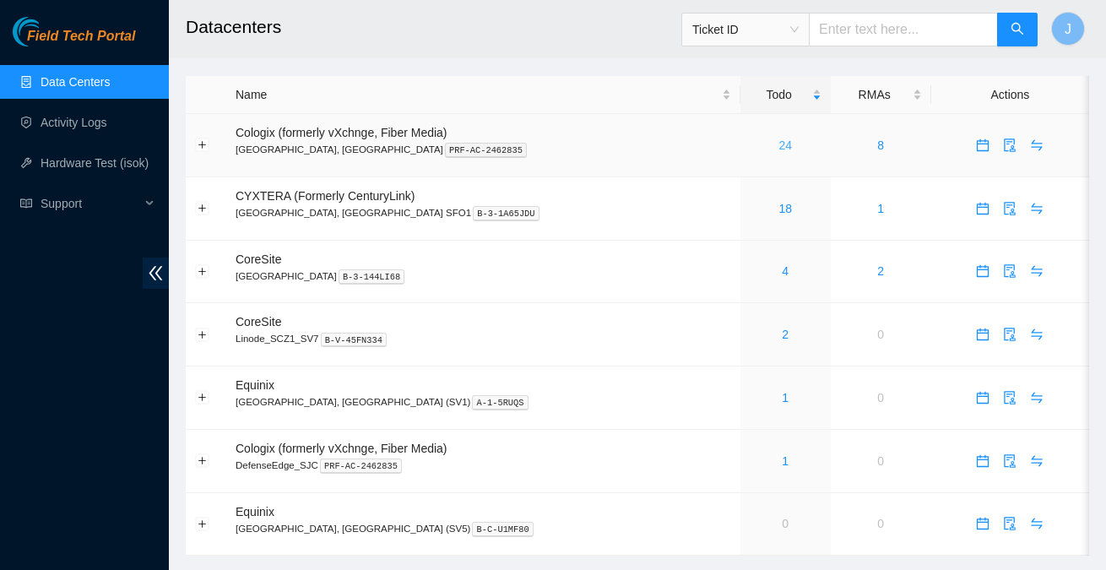
click at [779, 149] on link "24" at bounding box center [786, 146] width 14 height 14
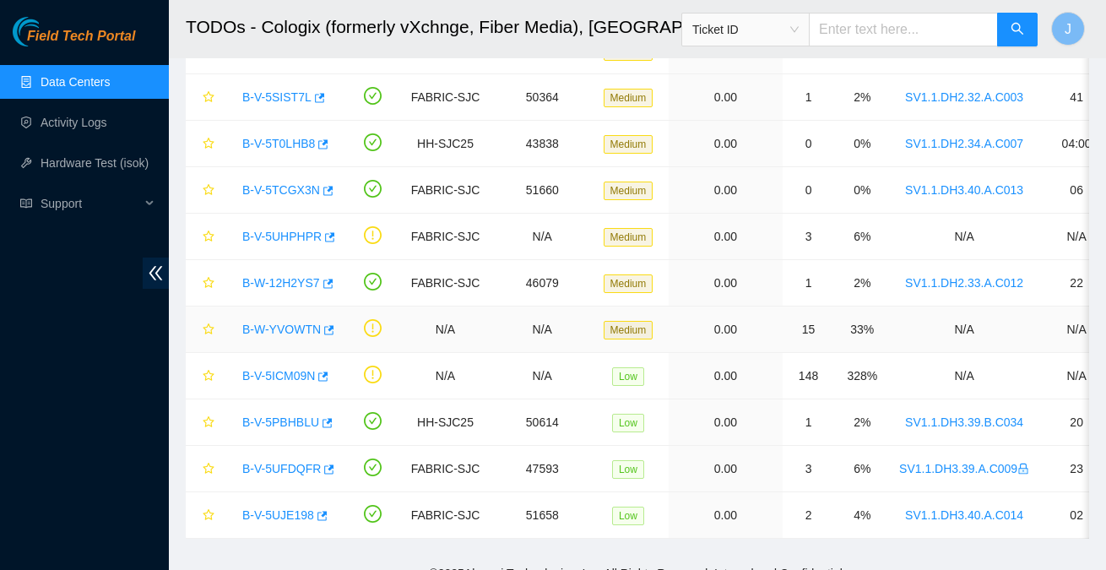
scroll to position [769, 0]
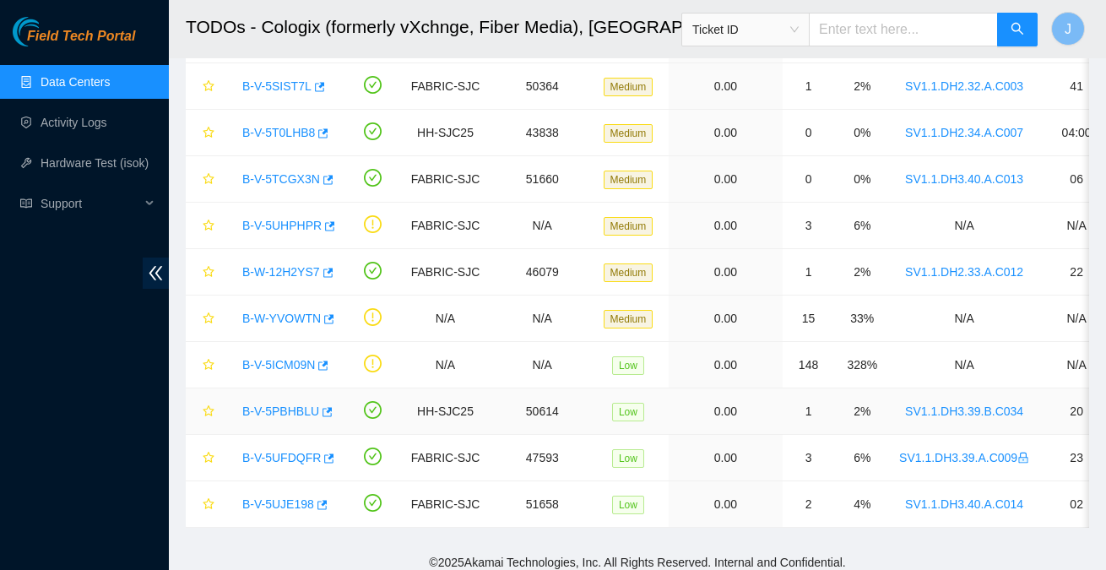
click at [282, 405] on link "B-V-5PBHBLU" at bounding box center [280, 412] width 77 height 14
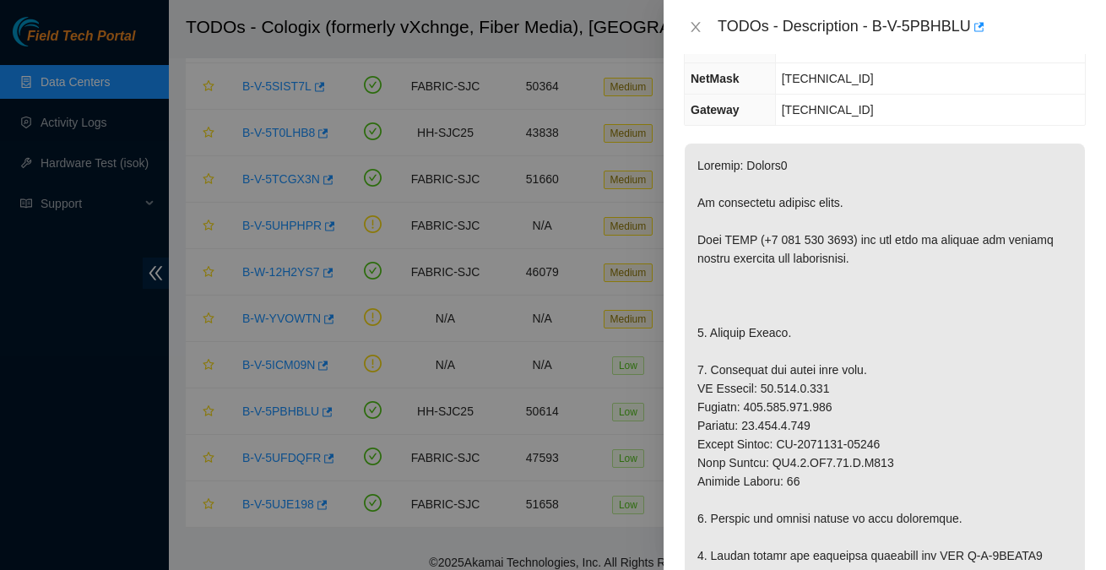
scroll to position [229, 0]
